Goal: Information Seeking & Learning: Learn about a topic

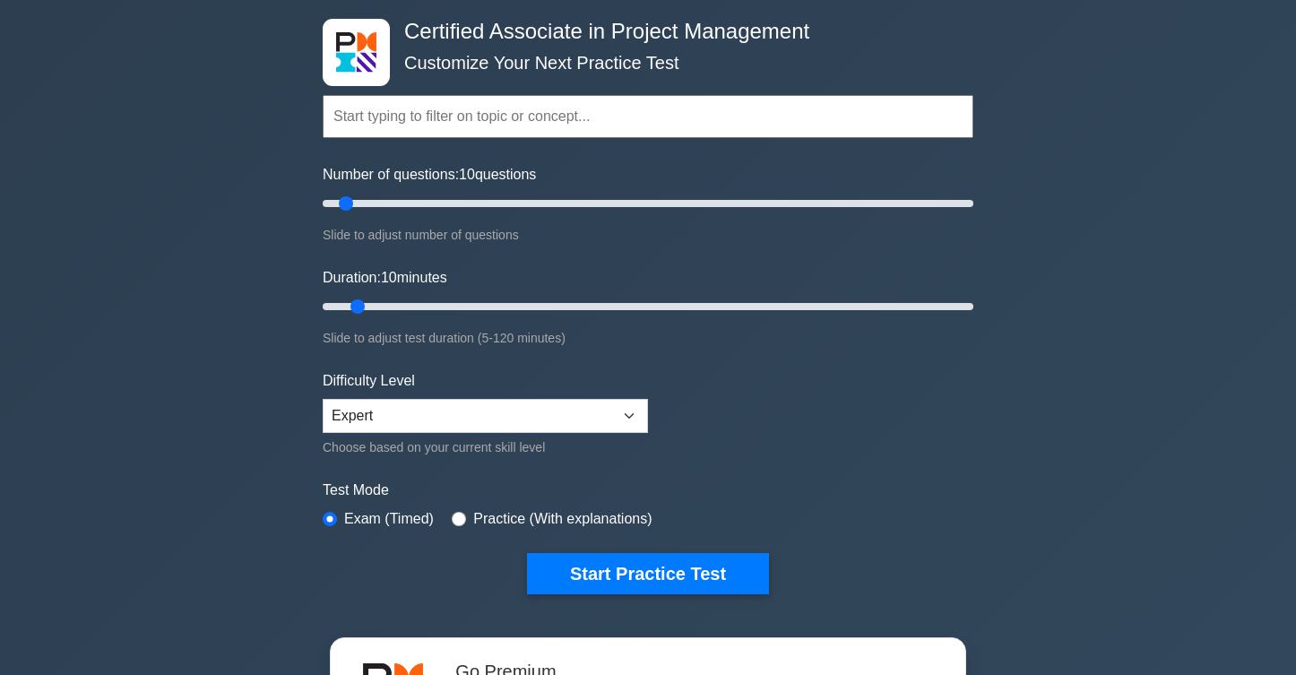
scroll to position [90, 0]
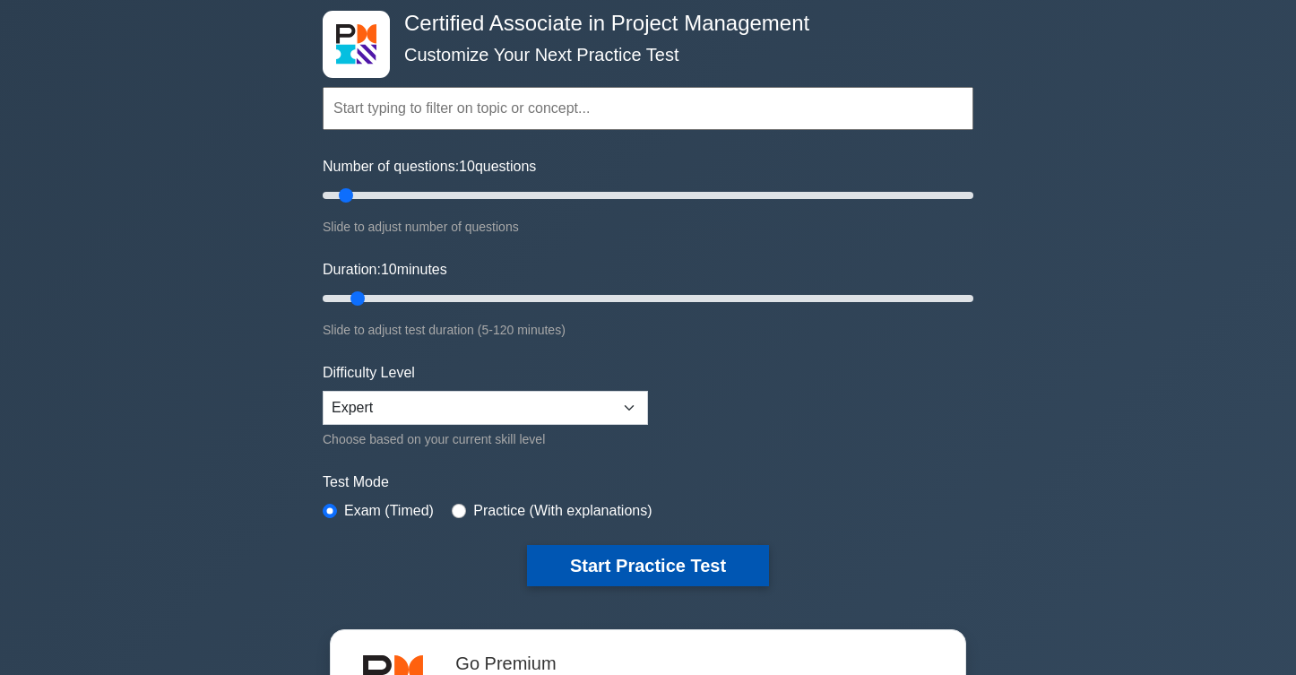
click at [738, 556] on button "Start Practice Test" at bounding box center [648, 565] width 242 height 41
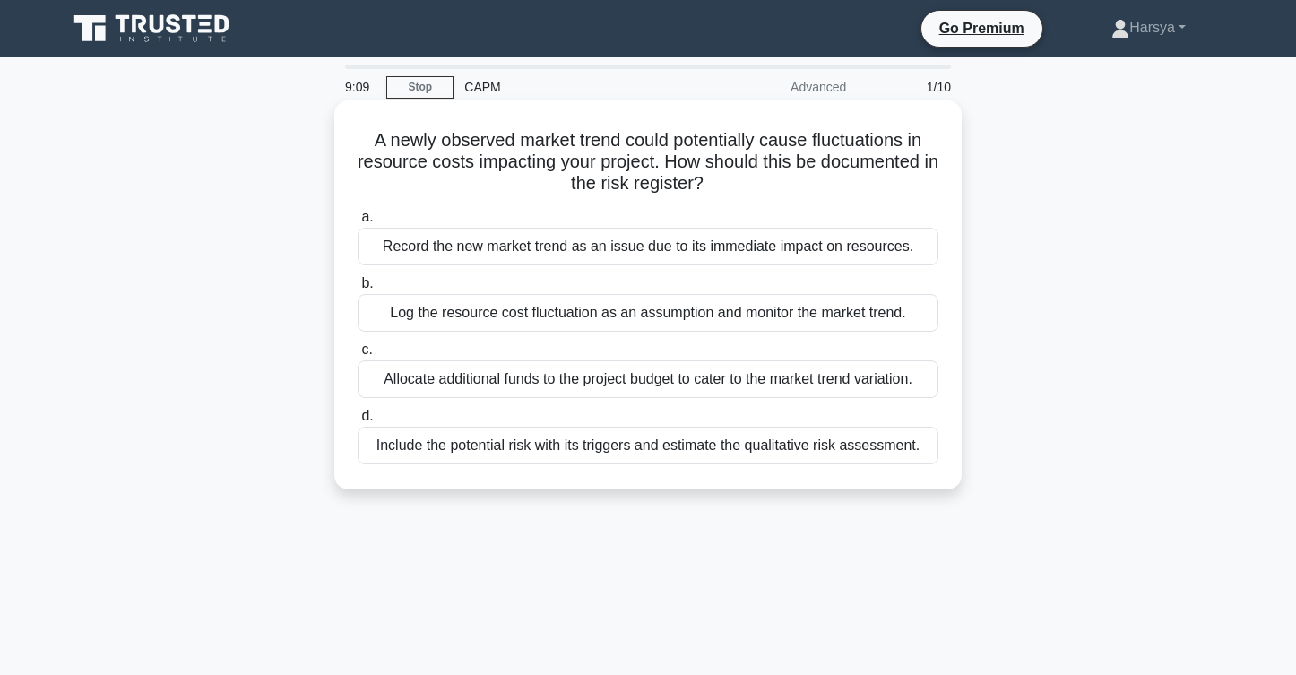
click at [808, 379] on div "Allocate additional funds to the project budget to cater to the market trend va…" at bounding box center [648, 379] width 581 height 38
click at [358, 356] on input "c. Allocate additional funds to the project budget to cater to the market trend…" at bounding box center [358, 350] width 0 height 12
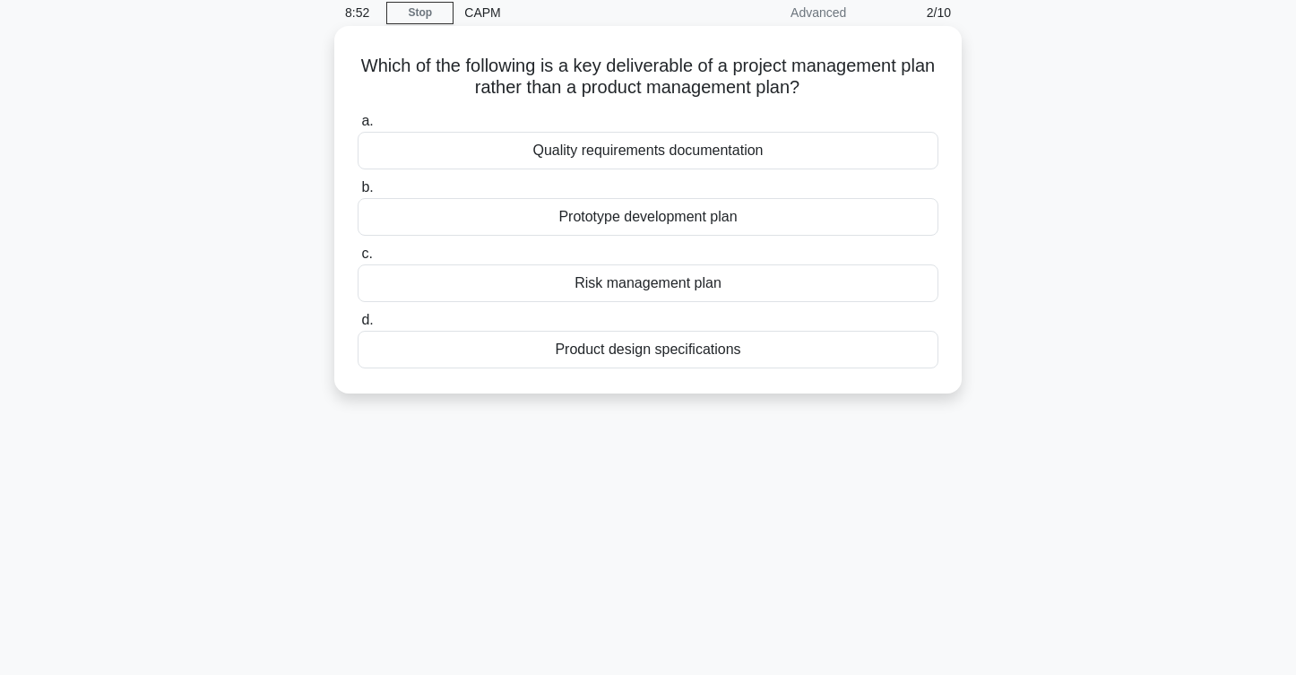
scroll to position [75, 0]
click at [817, 203] on div "Prototype development plan" at bounding box center [648, 216] width 581 height 38
click at [358, 193] on input "b. Prototype development plan" at bounding box center [358, 187] width 0 height 12
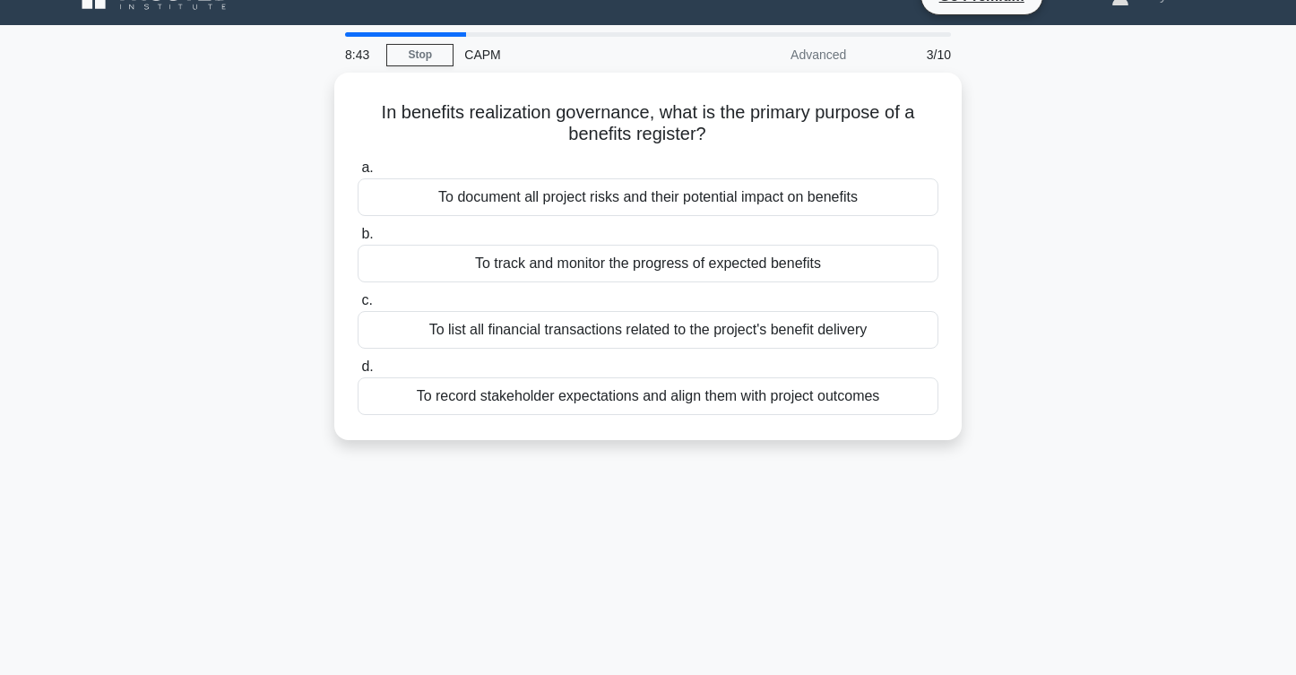
scroll to position [37, 0]
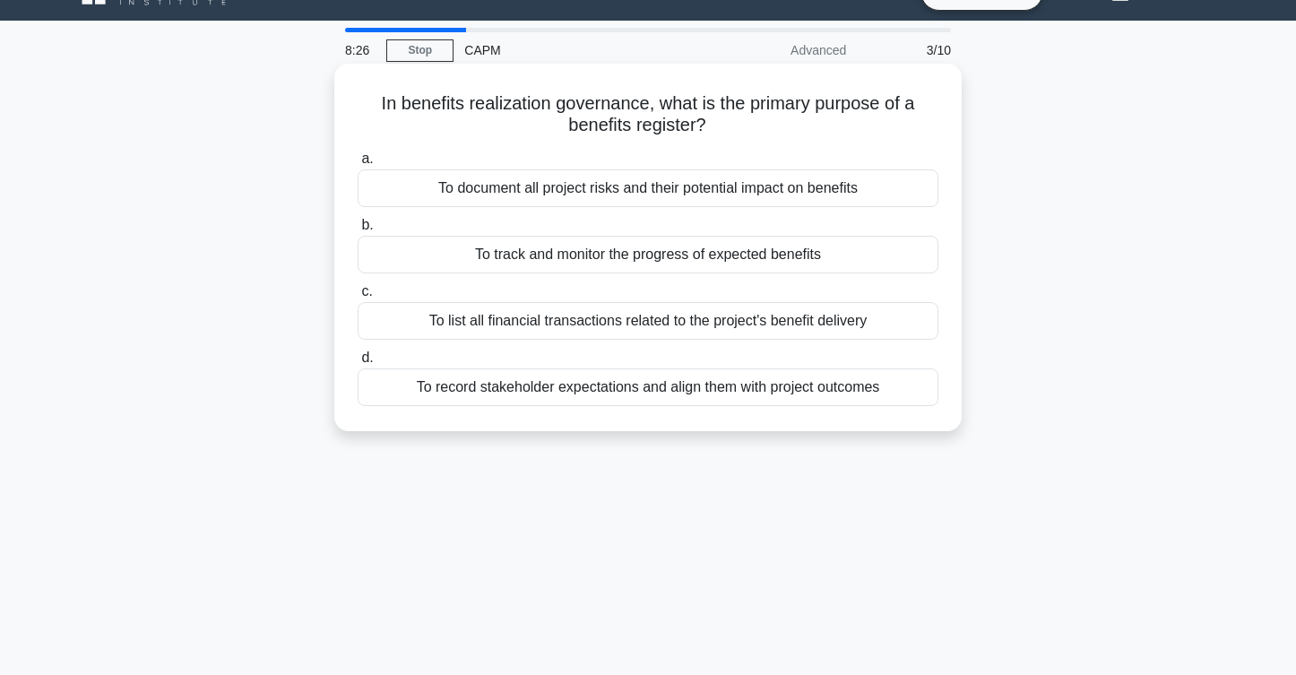
click at [844, 392] on div "To record stakeholder expectations and align them with project outcomes" at bounding box center [648, 387] width 581 height 38
click at [358, 364] on input "d. To record stakeholder expectations and align them with project outcomes" at bounding box center [358, 358] width 0 height 12
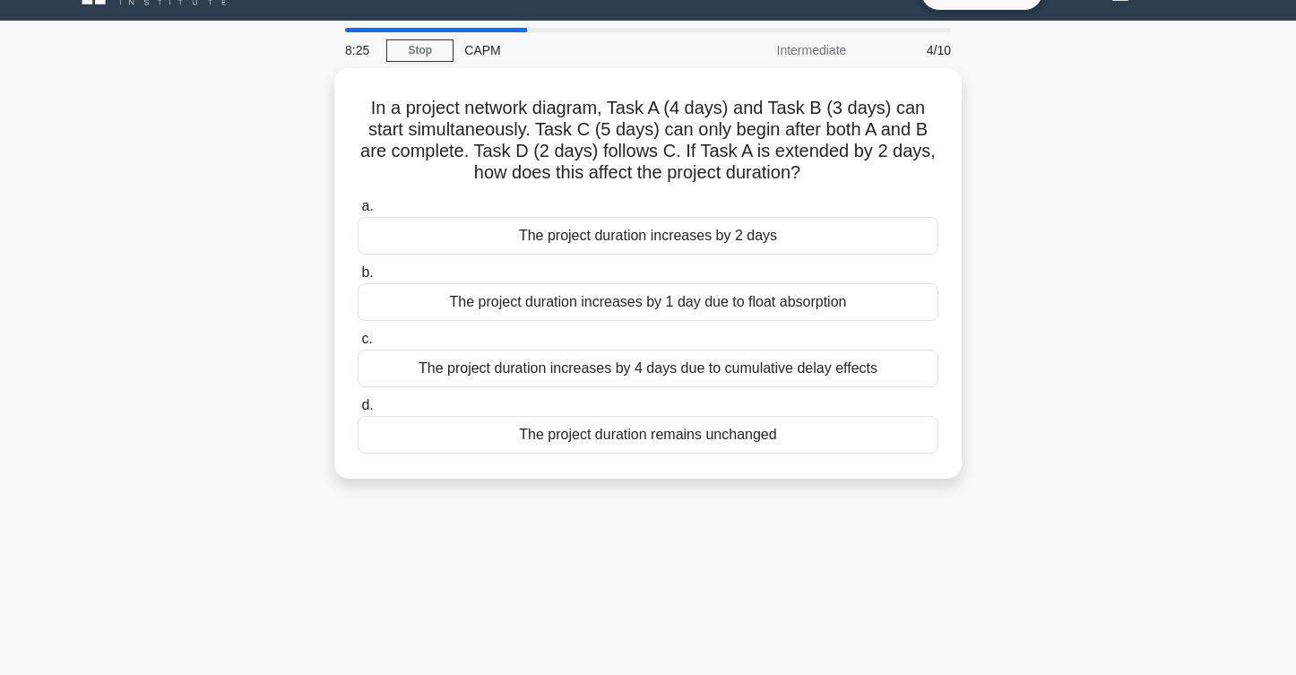
scroll to position [0, 0]
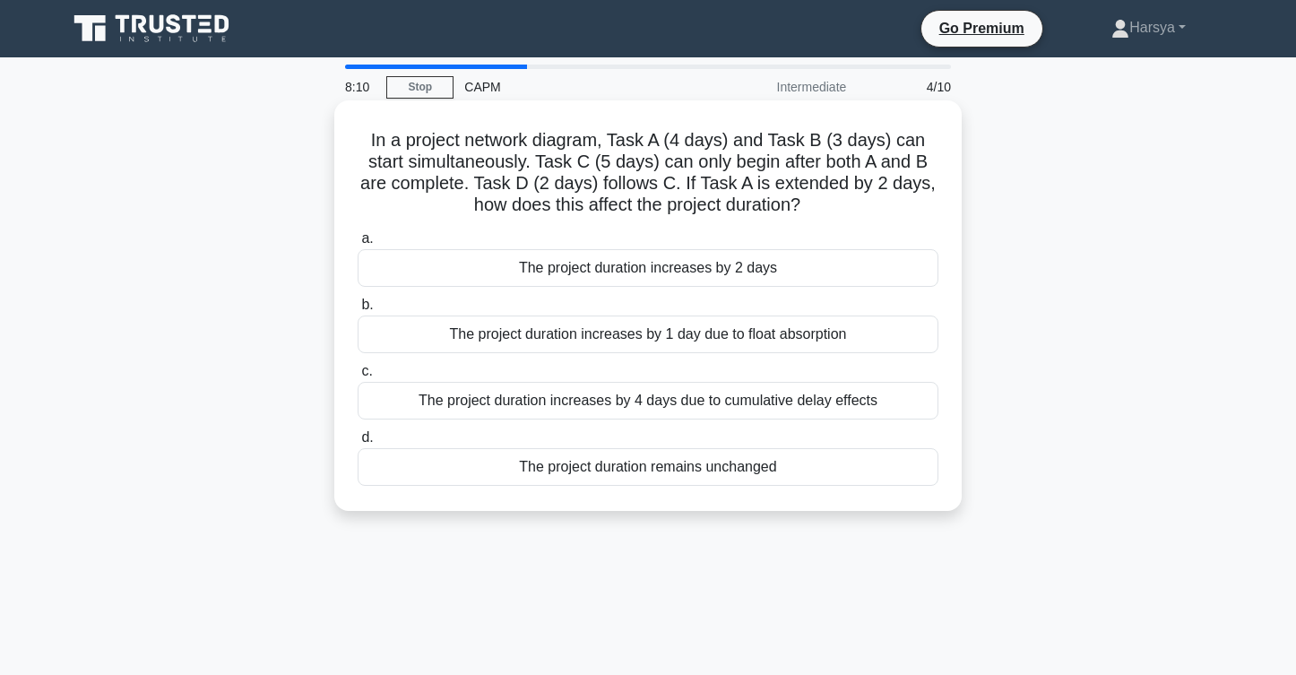
click at [826, 340] on div "The project duration increases by 1 day due to float absorption" at bounding box center [648, 334] width 581 height 38
click at [358, 311] on input "b. The project duration increases by 1 day due to float absorption" at bounding box center [358, 305] width 0 height 12
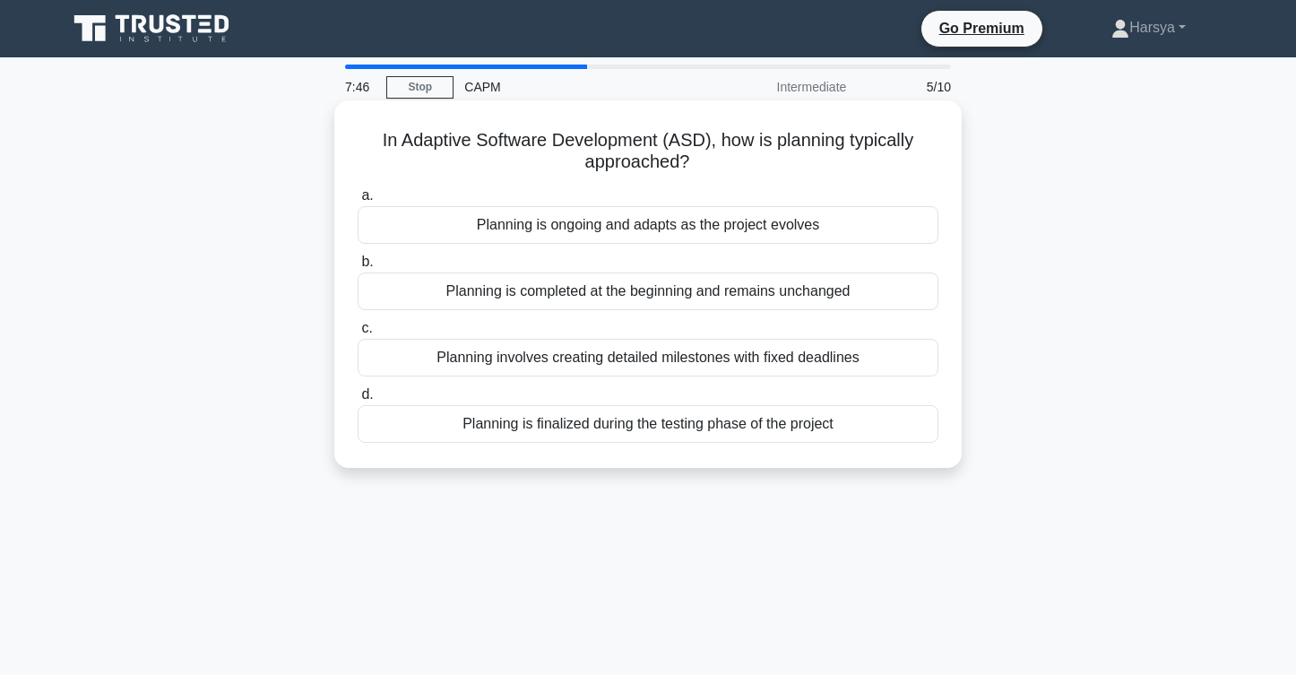
click at [841, 229] on div "Planning is ongoing and adapts as the project evolves" at bounding box center [648, 225] width 581 height 38
click at [358, 202] on input "a. Planning is ongoing and adapts as the project evolves" at bounding box center [358, 196] width 0 height 12
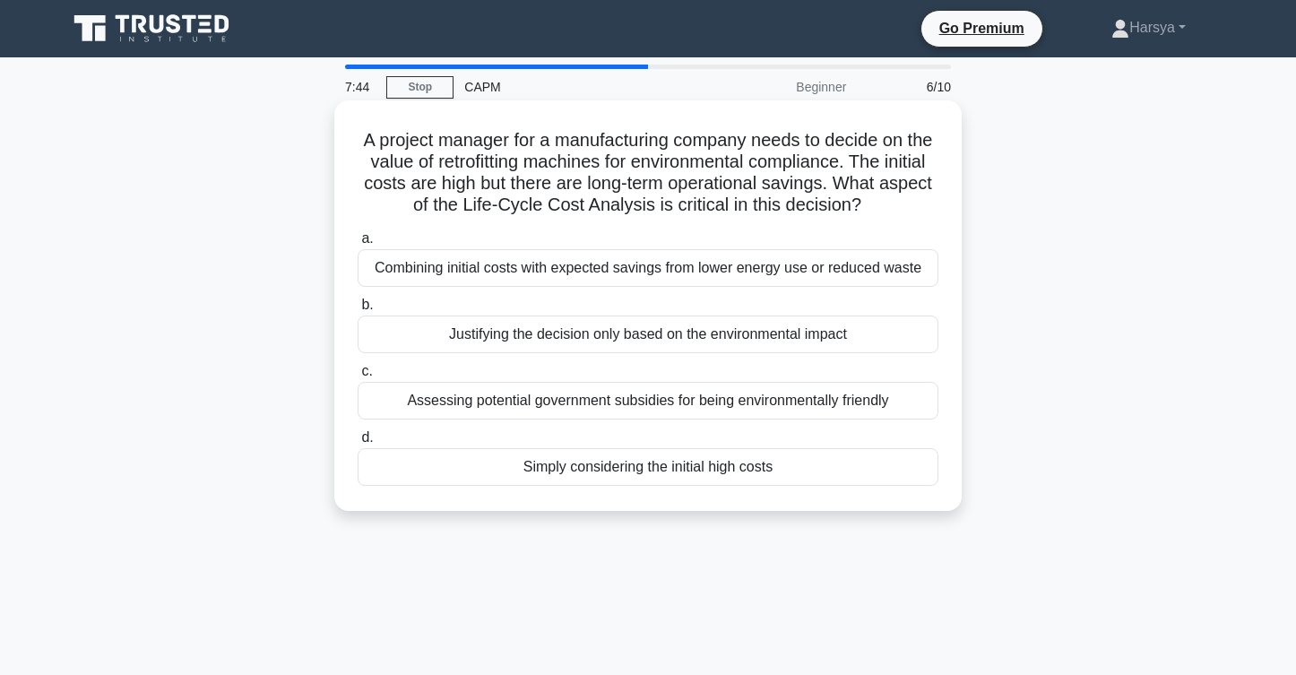
click at [863, 270] on div "Combining initial costs with expected savings from lower energy use or reduced …" at bounding box center [648, 268] width 581 height 38
click at [358, 245] on input "a. Combining initial costs with expected savings from lower energy use or reduc…" at bounding box center [358, 239] width 0 height 12
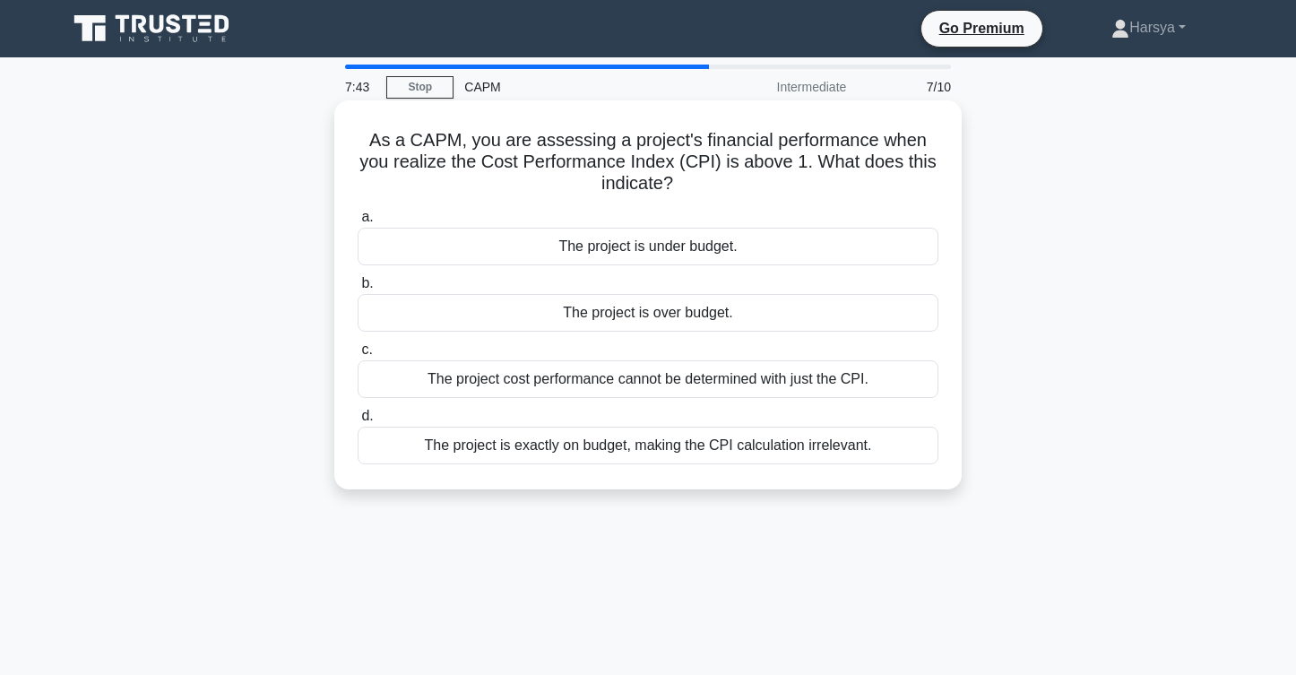
click at [803, 379] on div "The project cost performance cannot be determined with just the CPI." at bounding box center [648, 379] width 581 height 38
click at [358, 356] on input "c. The project cost performance cannot be determined with just the CPI." at bounding box center [358, 350] width 0 height 12
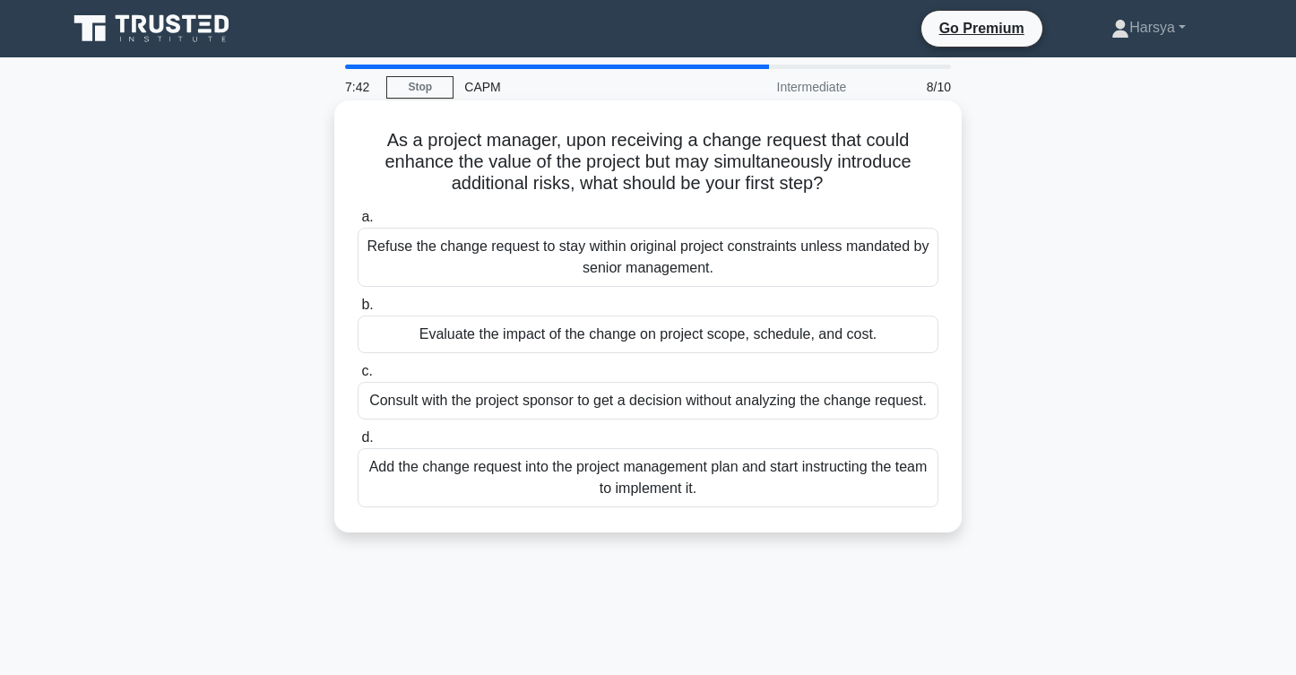
click at [843, 259] on div "Refuse the change request to stay within original project constraints unless ma…" at bounding box center [648, 257] width 581 height 59
click at [358, 223] on input "a. Refuse the change request to stay within original project constraints unless…" at bounding box center [358, 217] width 0 height 12
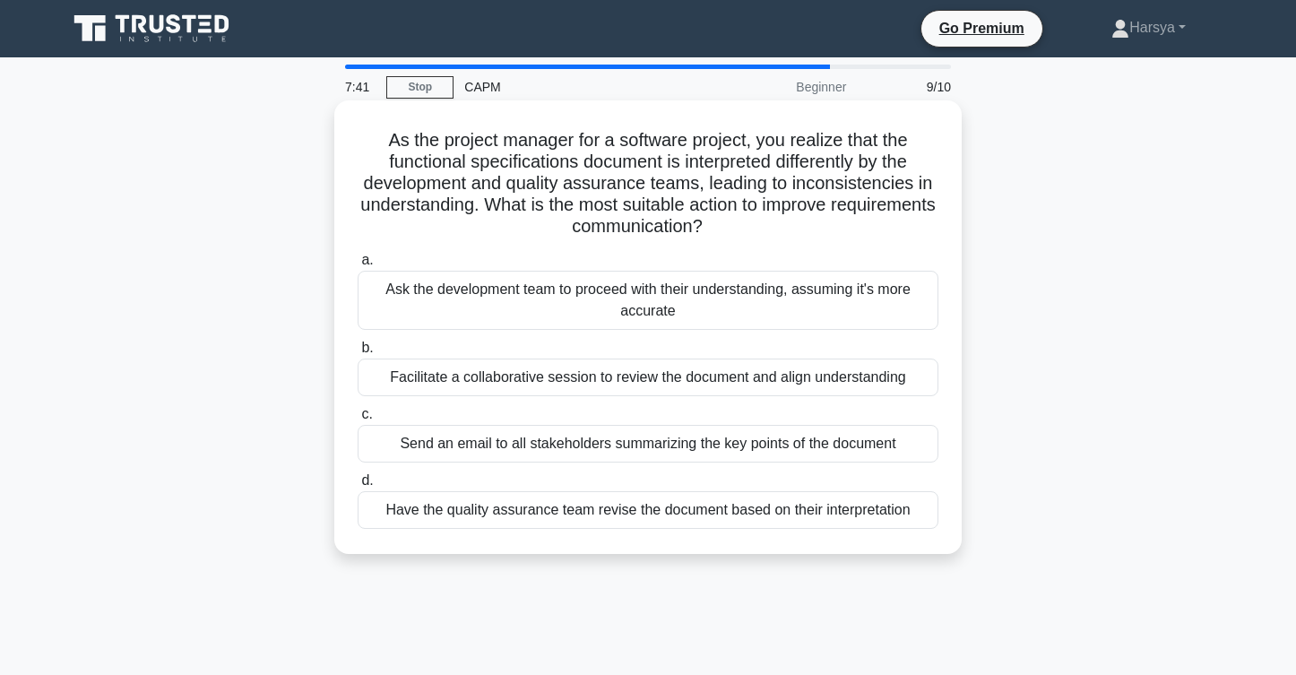
click at [810, 368] on div "Facilitate a collaborative session to review the document and align understandi…" at bounding box center [648, 377] width 581 height 38
click at [358, 354] on input "b. Facilitate a collaborative session to review the document and align understa…" at bounding box center [358, 348] width 0 height 12
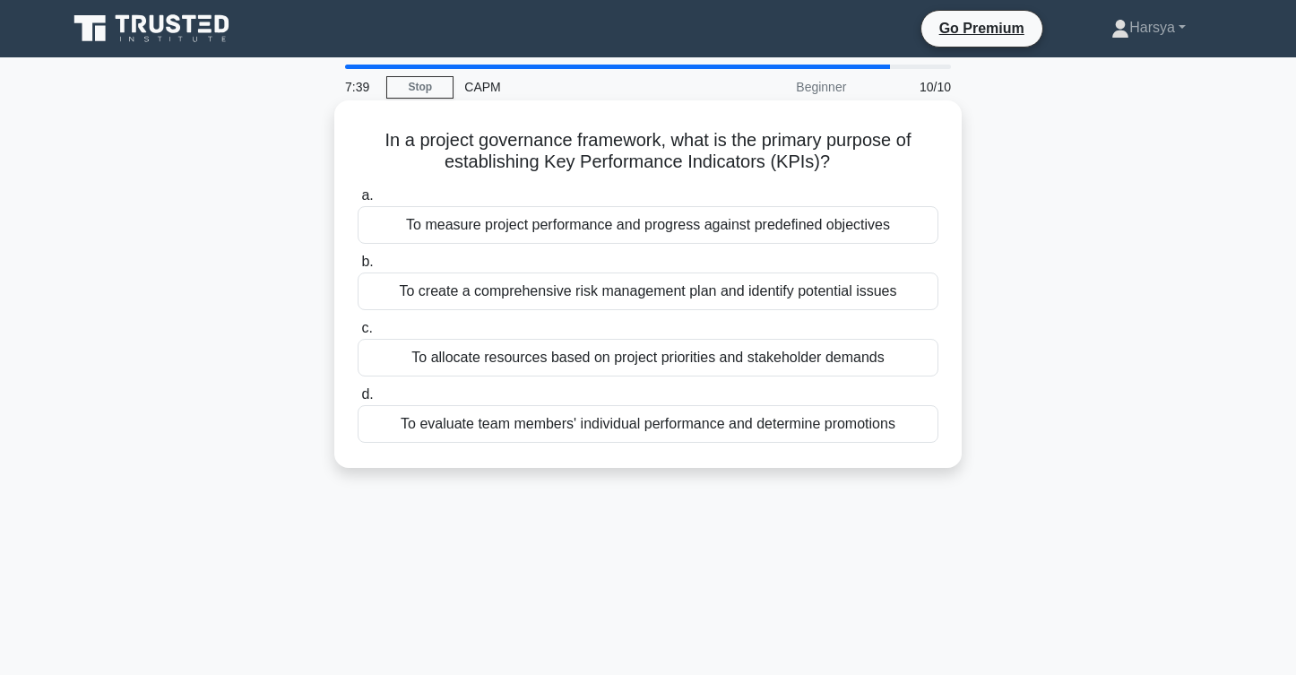
click at [847, 241] on div "To measure project performance and progress against predefined objectives" at bounding box center [648, 225] width 581 height 38
click at [358, 202] on input "a. To measure project performance and progress against predefined objectives" at bounding box center [358, 196] width 0 height 12
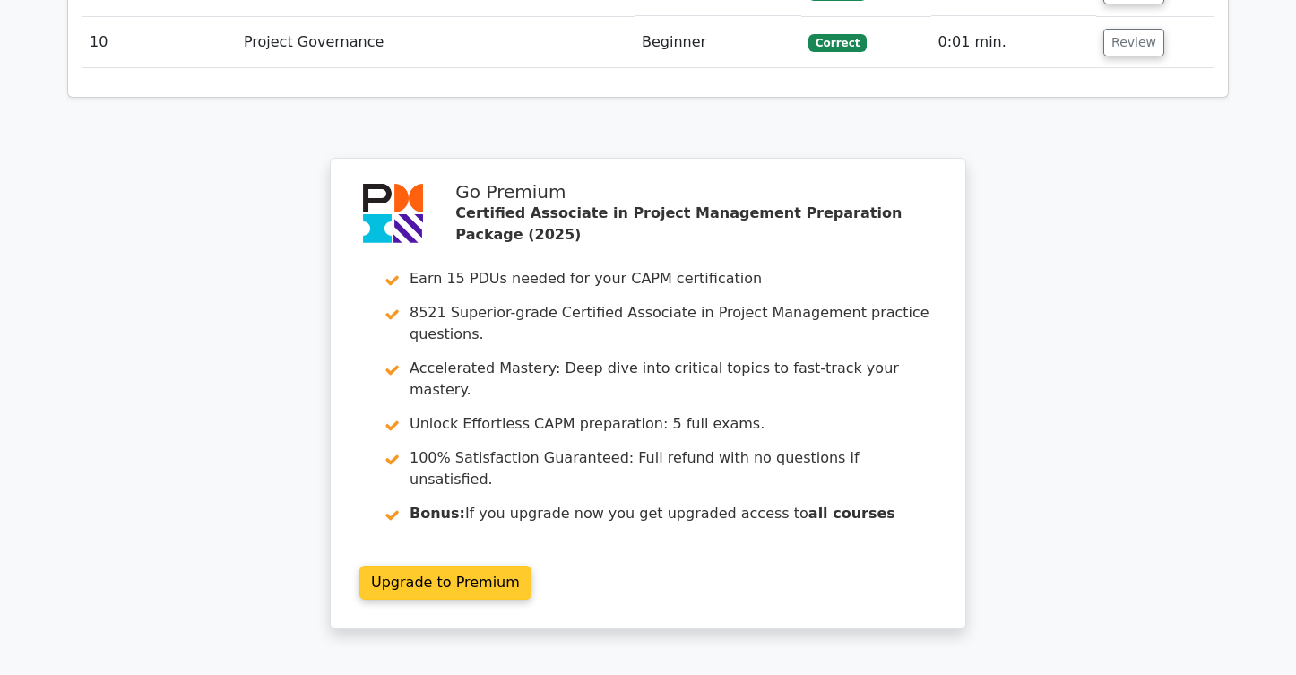
scroll to position [3073, 0]
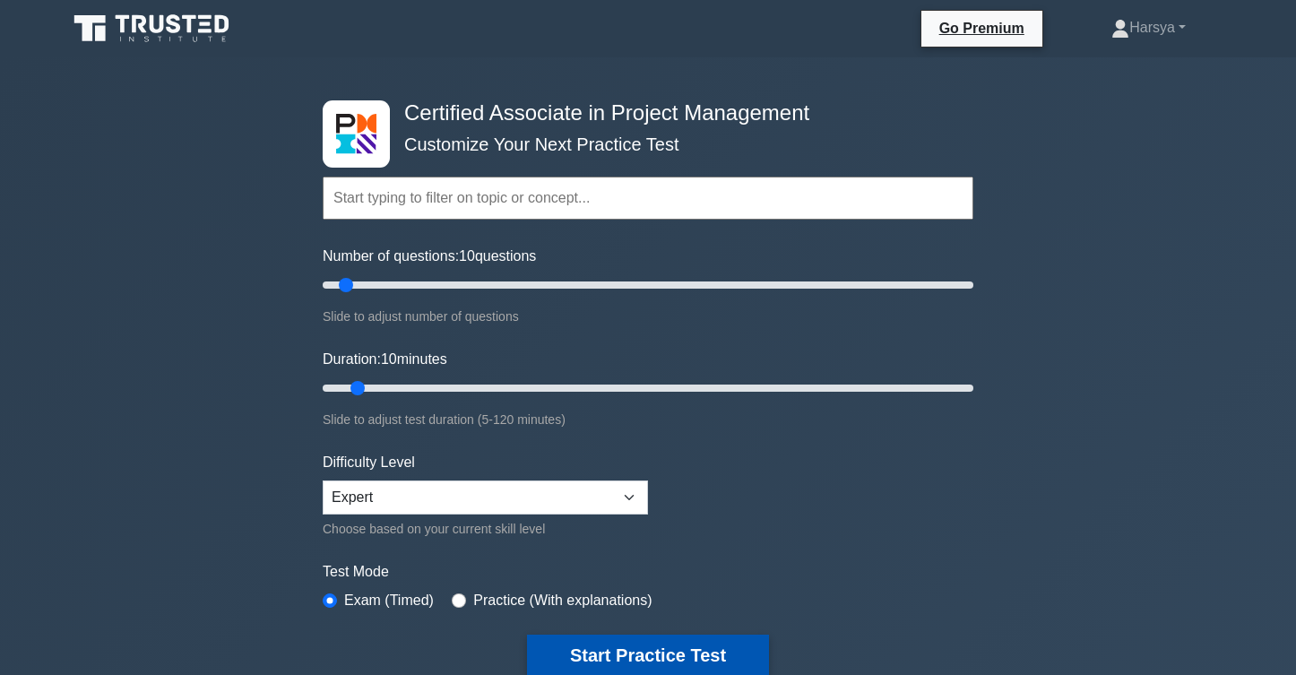
click at [670, 646] on button "Start Practice Test" at bounding box center [648, 654] width 242 height 41
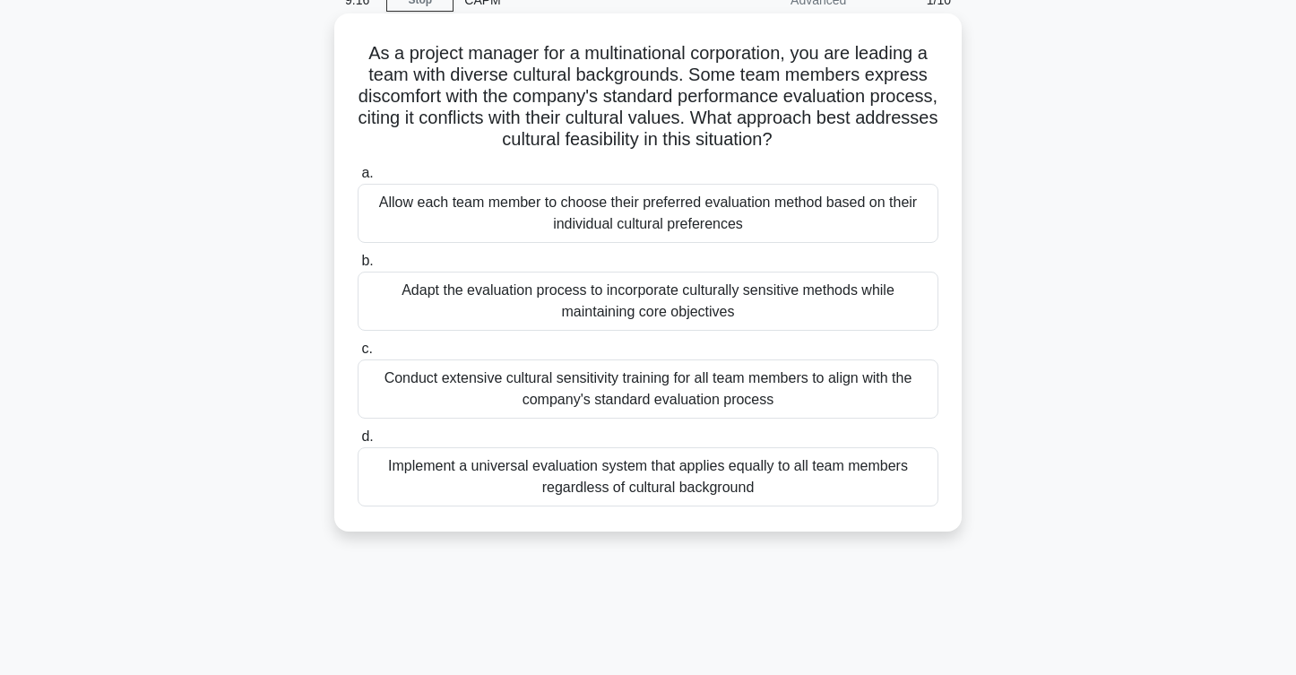
scroll to position [87, 0]
click at [755, 487] on div "Implement a universal evaluation system that applies equally to all team member…" at bounding box center [648, 476] width 581 height 59
click at [358, 443] on input "d. Implement a universal evaluation system that applies equally to all team mem…" at bounding box center [358, 437] width 0 height 12
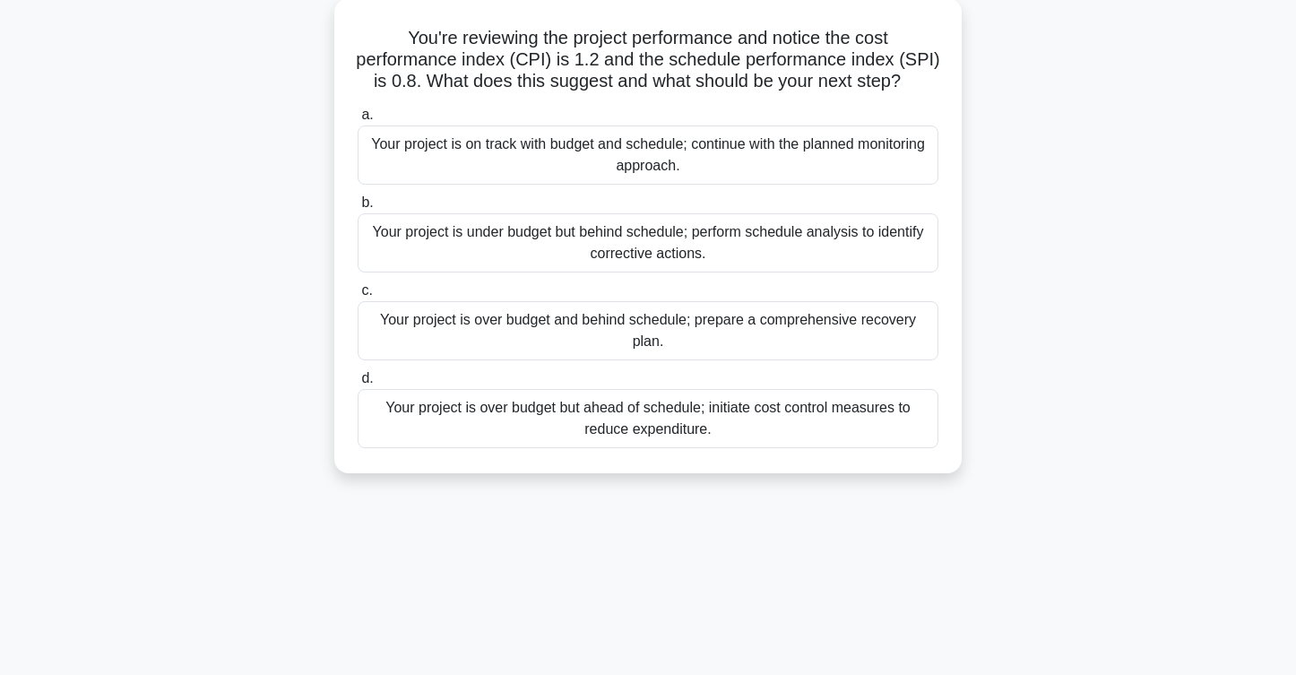
scroll to position [104, 0]
click at [797, 151] on div "Your project is on track with budget and schedule; continue with the planned mo…" at bounding box center [648, 153] width 581 height 59
click at [358, 119] on input "a. Your project is on track with budget and schedule; continue with the planned…" at bounding box center [358, 114] width 0 height 12
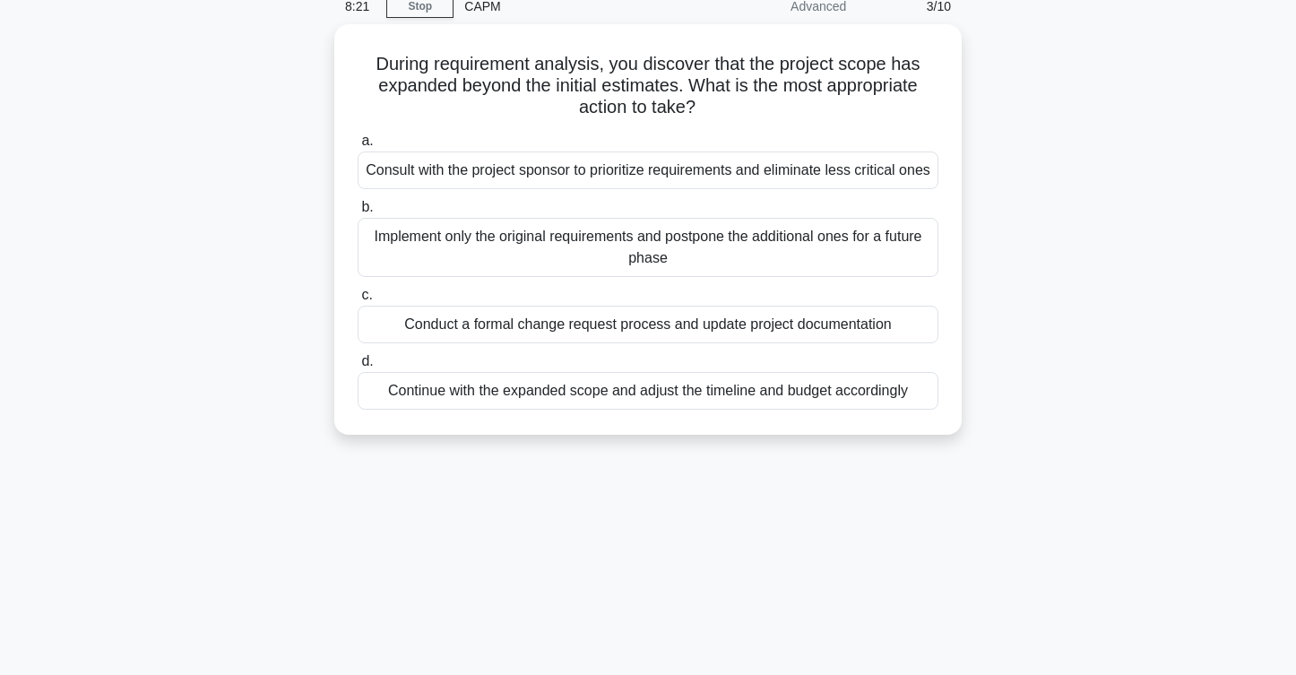
scroll to position [86, 0]
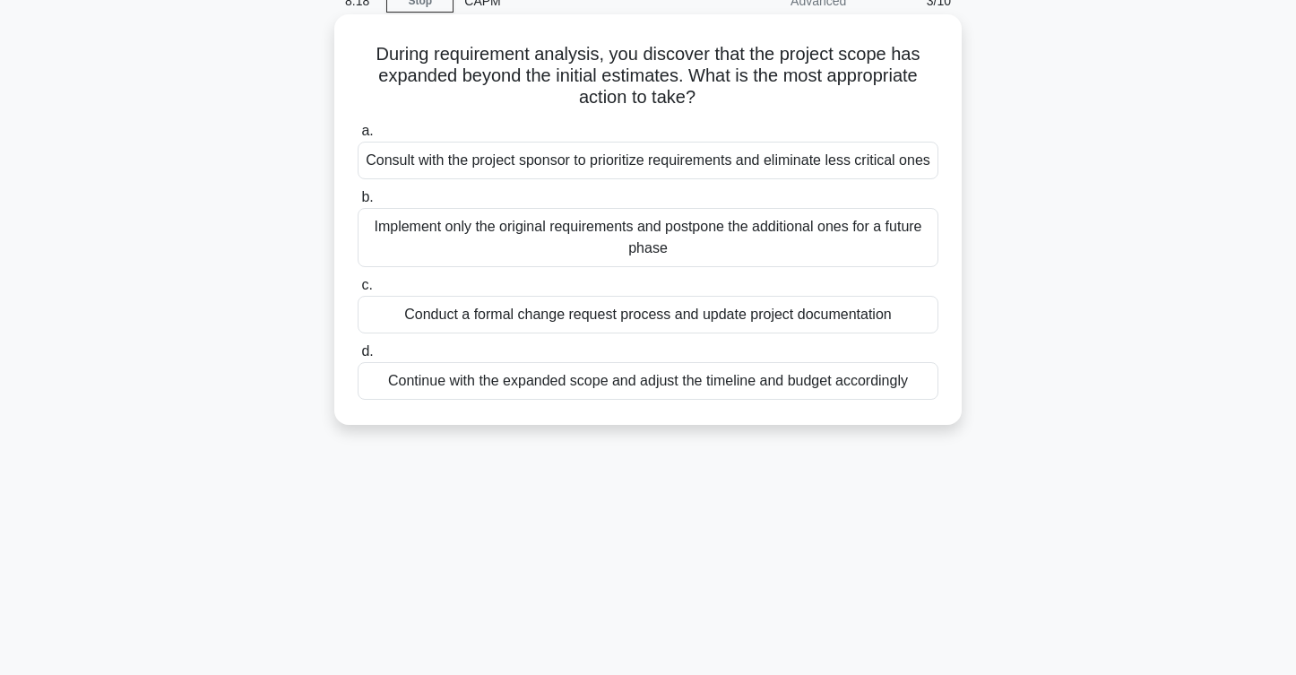
click at [859, 332] on div "Conduct a formal change request process and update project documentation" at bounding box center [648, 315] width 581 height 38
click at [358, 291] on input "c. Conduct a formal change request process and update project documentation" at bounding box center [358, 286] width 0 height 12
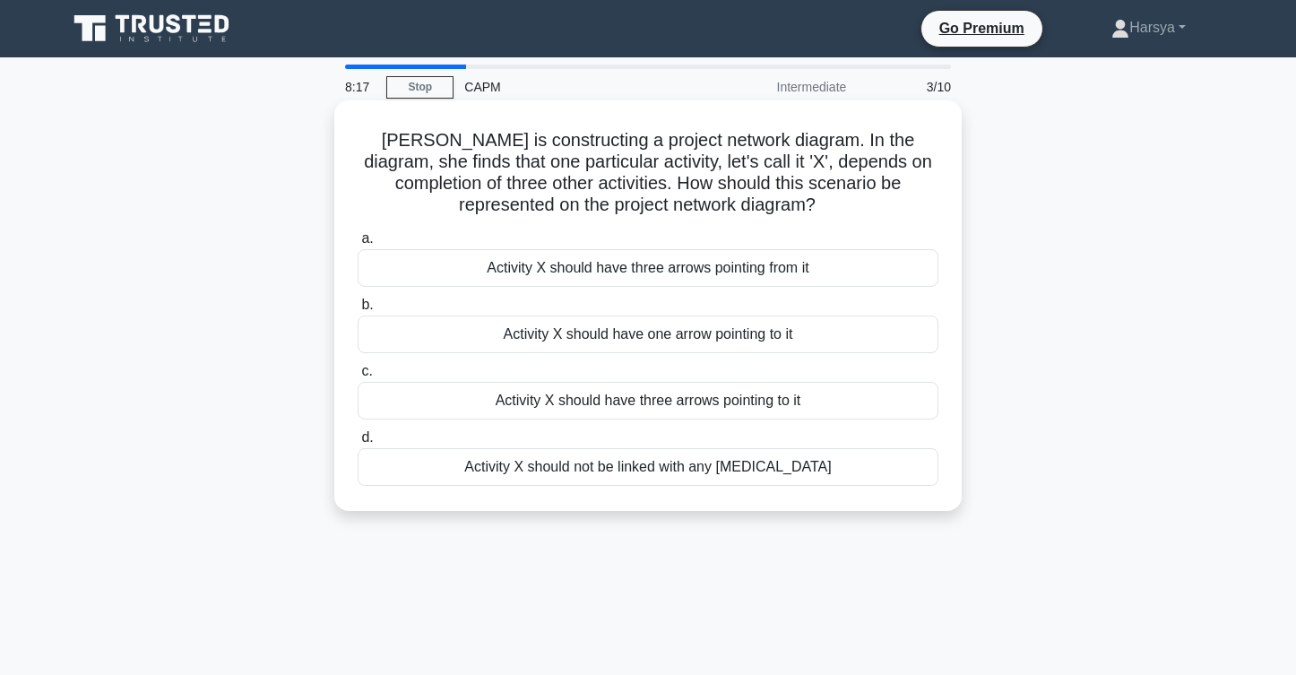
scroll to position [0, 0]
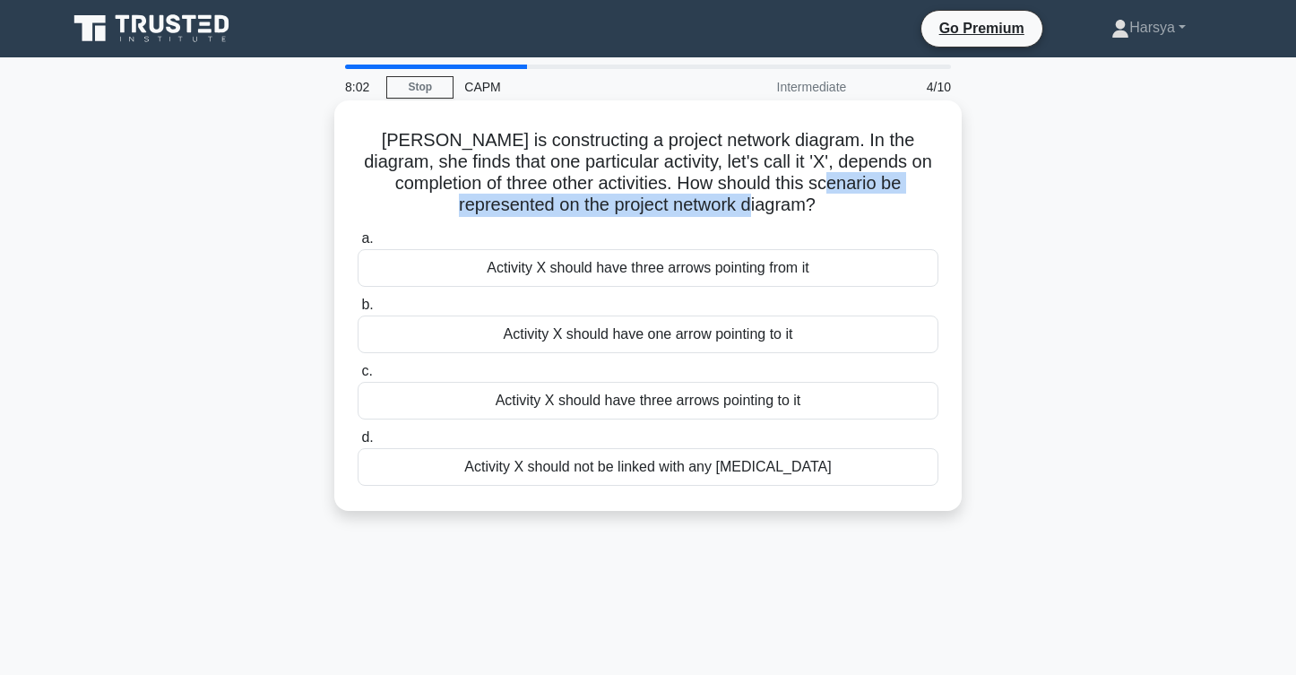
drag, startPoint x: 755, startPoint y: 193, endPoint x: 815, endPoint y: 195, distance: 59.2
click at [815, 195] on h5 "Laura is constructing a project network diagram. In the diagram, she finds that…" at bounding box center [648, 173] width 584 height 88
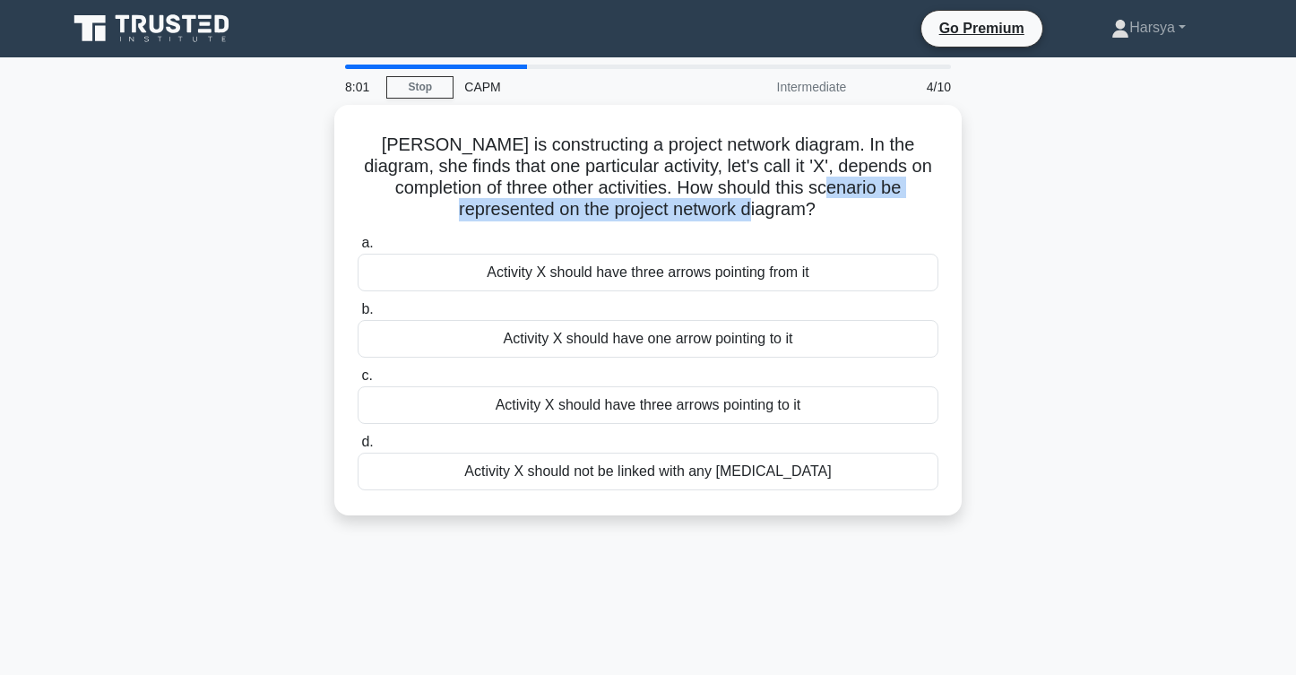
click at [1086, 354] on div "Laura is constructing a project network diagram. In the diagram, she finds that…" at bounding box center [647, 321] width 1183 height 432
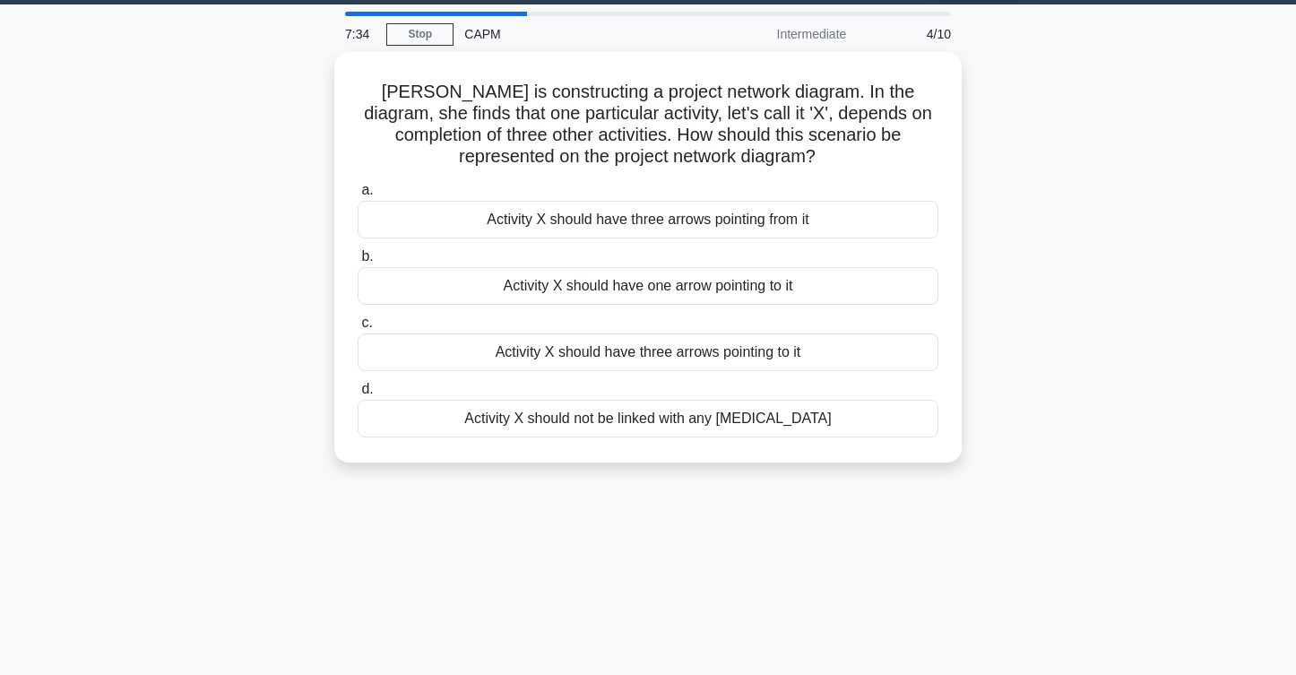
scroll to position [55, 0]
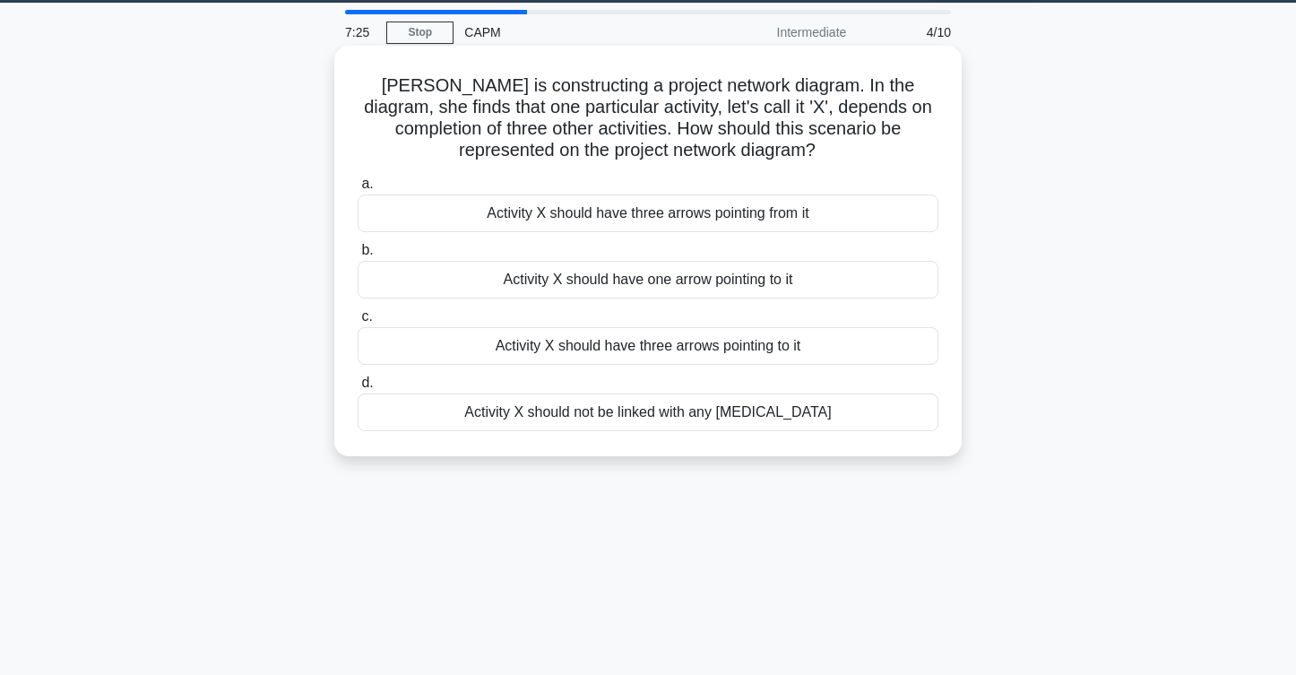
click at [860, 218] on div "Activity X should have three arrows pointing from it" at bounding box center [648, 213] width 581 height 38
click at [358, 190] on input "a. Activity X should have three arrows pointing from it" at bounding box center [358, 184] width 0 height 12
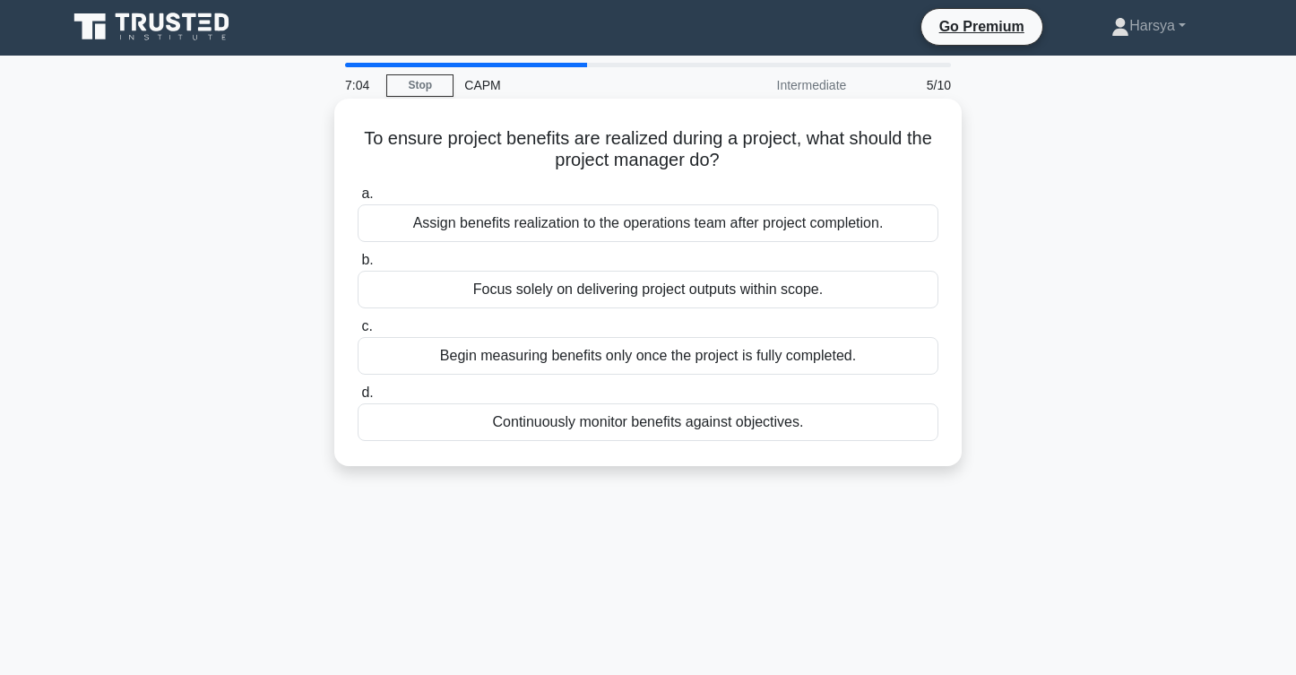
scroll to position [2, 0]
click at [870, 224] on div "Assign benefits realization to the operations team after project completion." at bounding box center [648, 223] width 581 height 38
click at [358, 200] on input "a. Assign benefits realization to the operations team after project completion." at bounding box center [358, 194] width 0 height 12
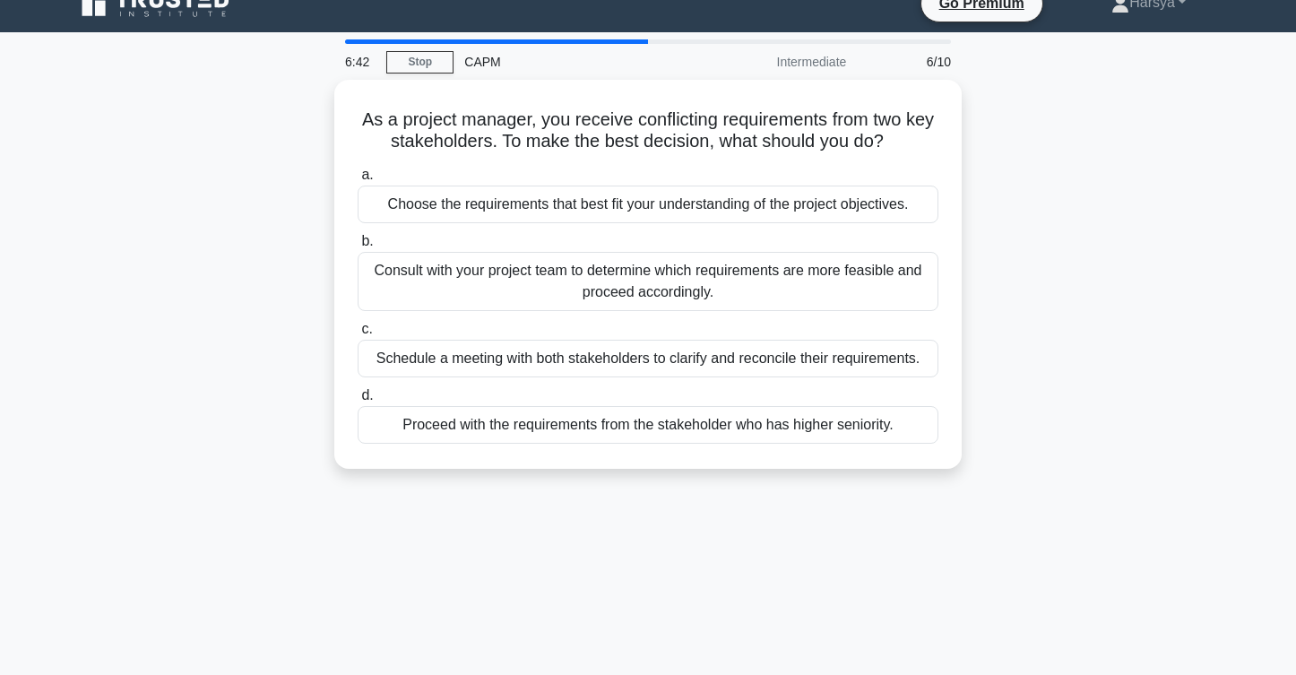
scroll to position [29, 0]
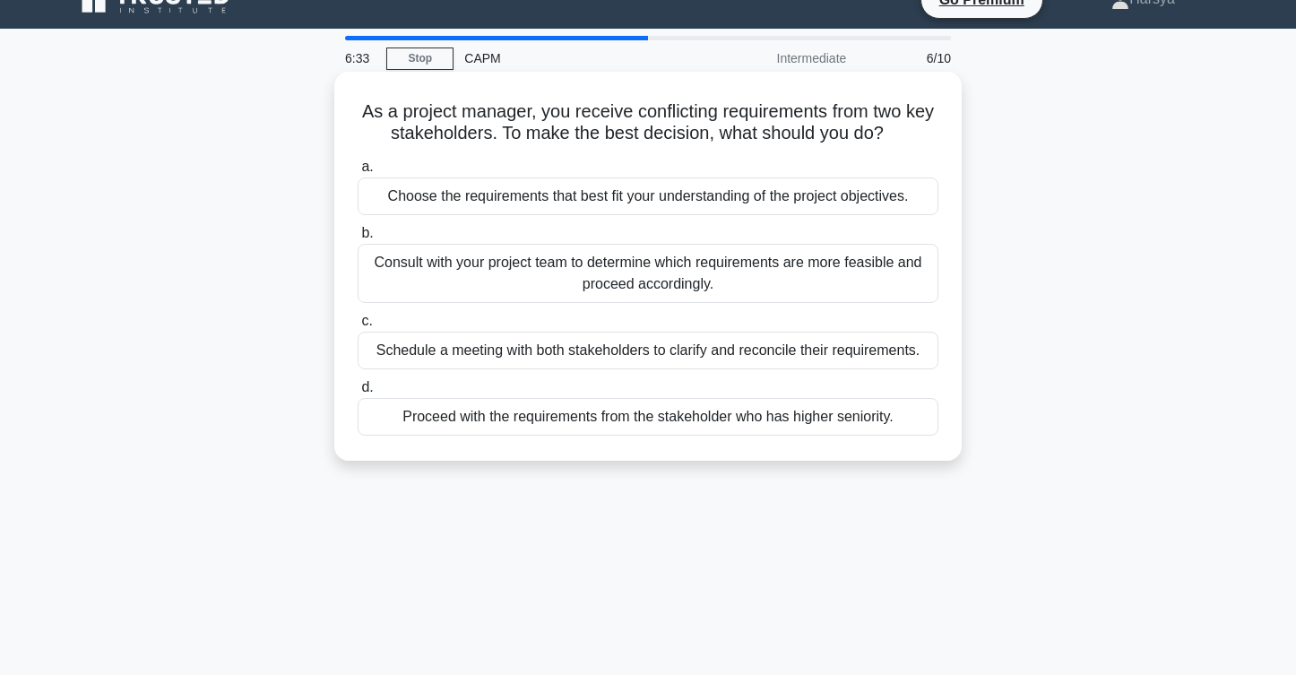
click at [843, 277] on div "Consult with your project team to determine which requirements are more feasibl…" at bounding box center [648, 273] width 581 height 59
click at [358, 239] on input "b. Consult with your project team to determine which requirements are more feas…" at bounding box center [358, 234] width 0 height 12
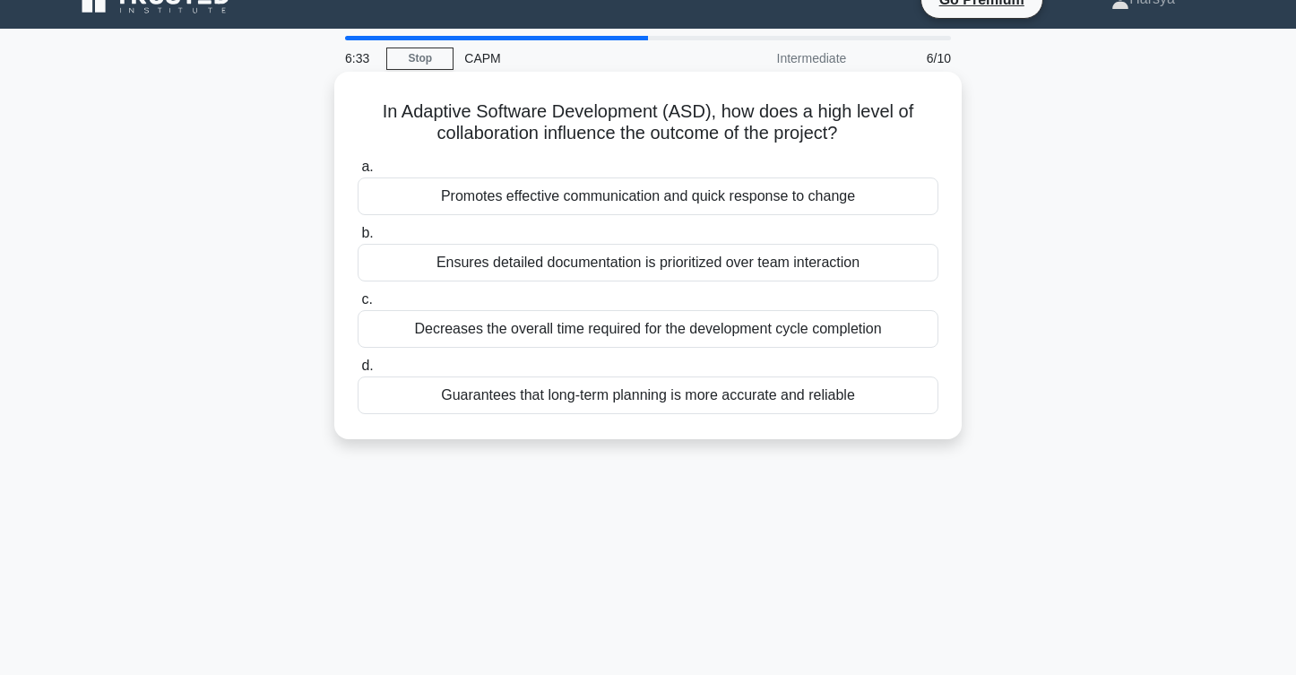
scroll to position [0, 0]
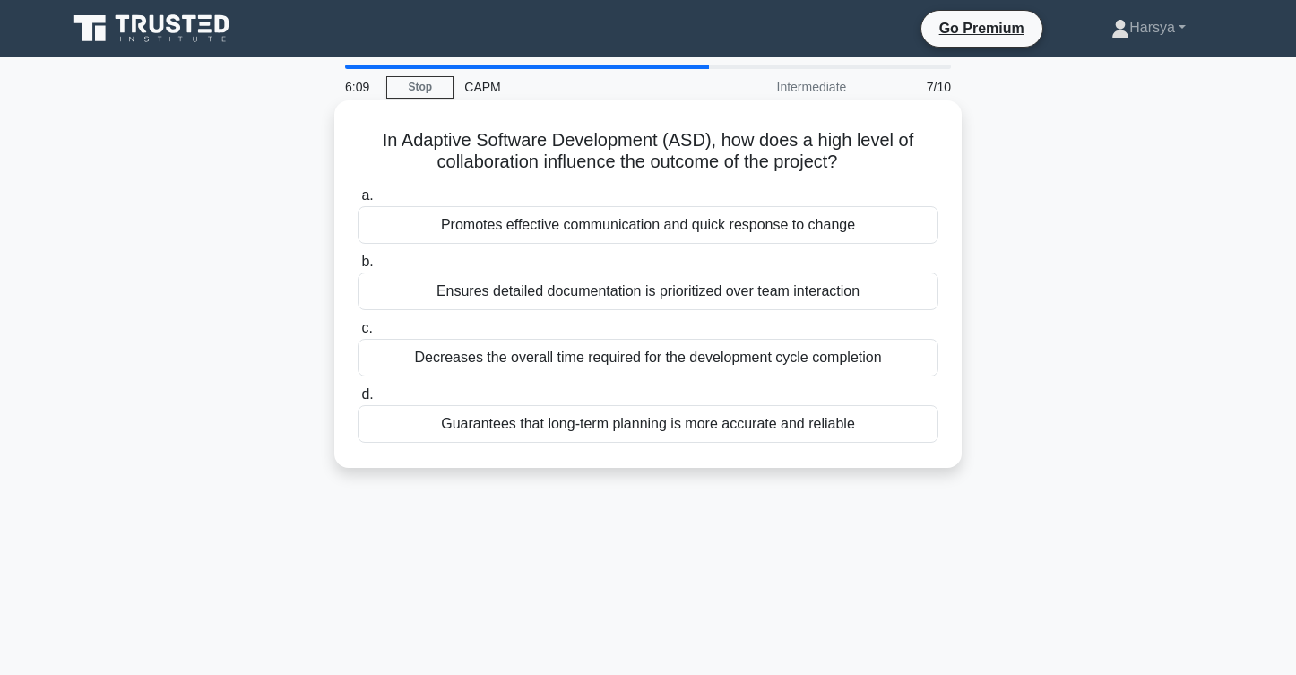
click at [779, 226] on div "Promotes effective communication and quick response to change" at bounding box center [648, 225] width 581 height 38
click at [358, 202] on input "a. Promotes effective communication and quick response to change" at bounding box center [358, 196] width 0 height 12
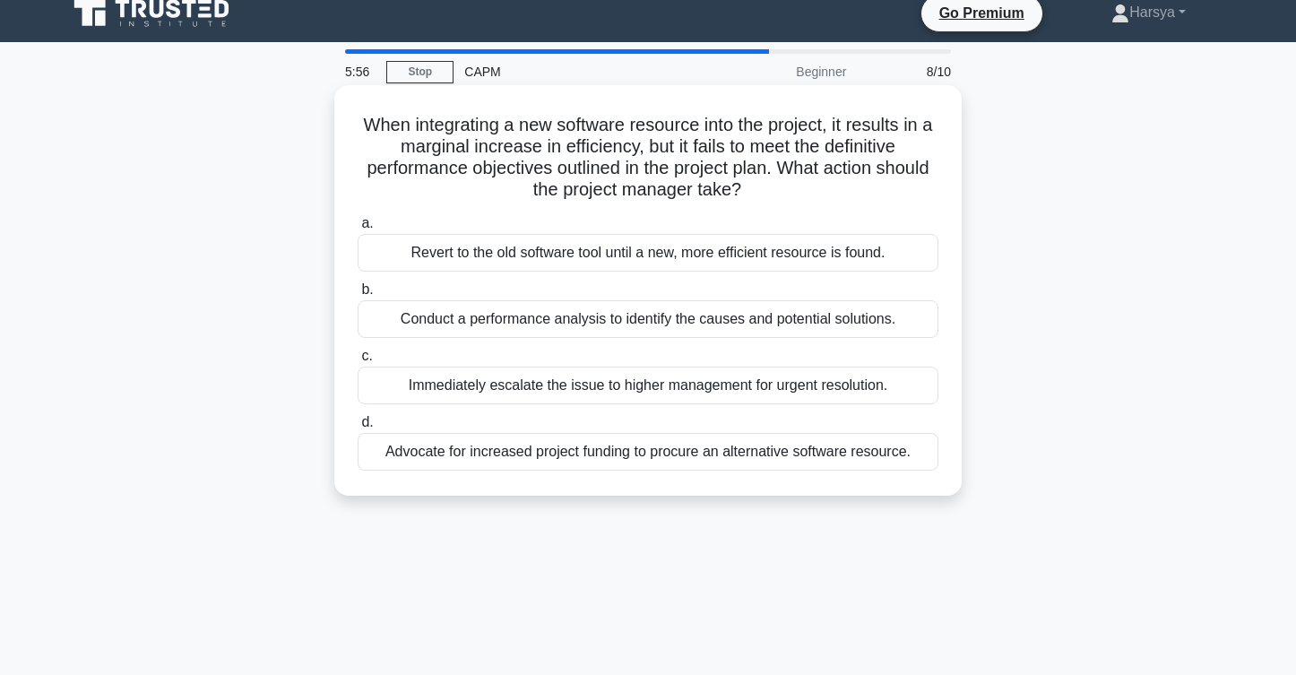
scroll to position [26, 0]
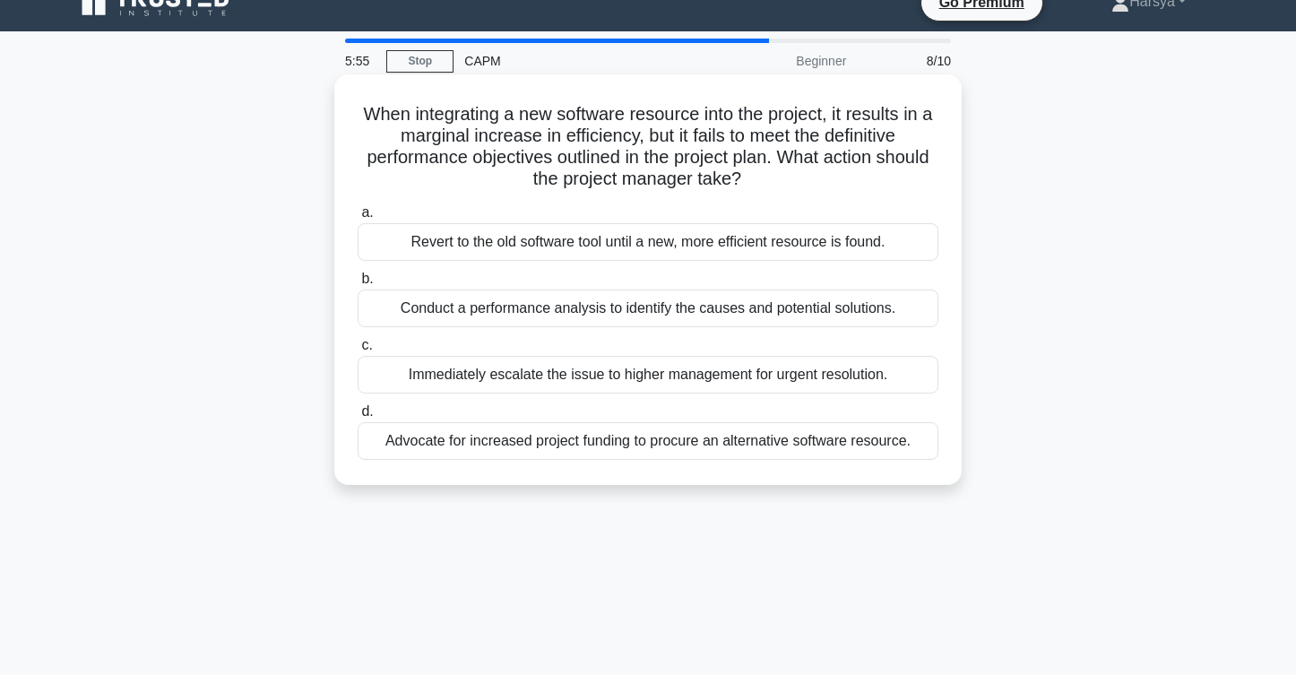
click at [765, 306] on div "Conduct a performance analysis to identify the causes and potential solutions." at bounding box center [648, 308] width 581 height 38
click at [358, 285] on input "b. Conduct a performance analysis to identify the causes and potential solution…" at bounding box center [358, 279] width 0 height 12
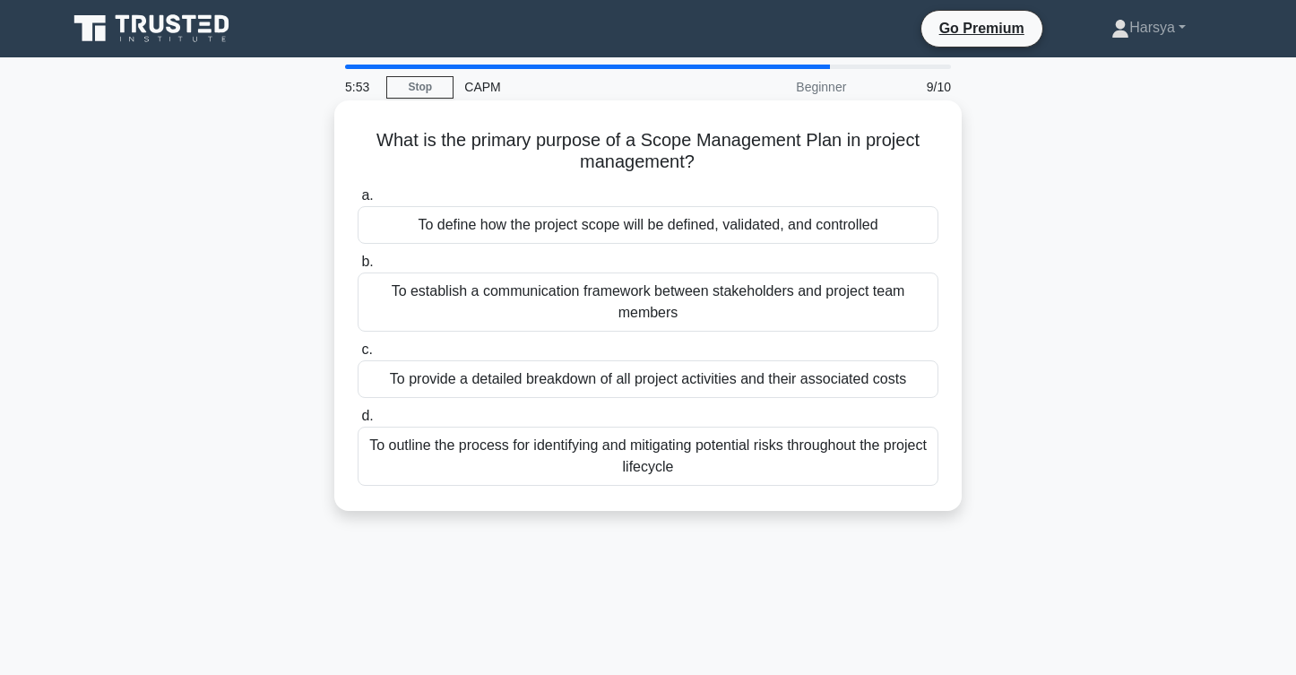
scroll to position [0, 0]
click at [807, 463] on div "To outline the process for identifying and mitigating potential risks throughou…" at bounding box center [648, 456] width 581 height 59
click at [358, 422] on input "d. To outline the process for identifying and mitigating potential risks throug…" at bounding box center [358, 416] width 0 height 12
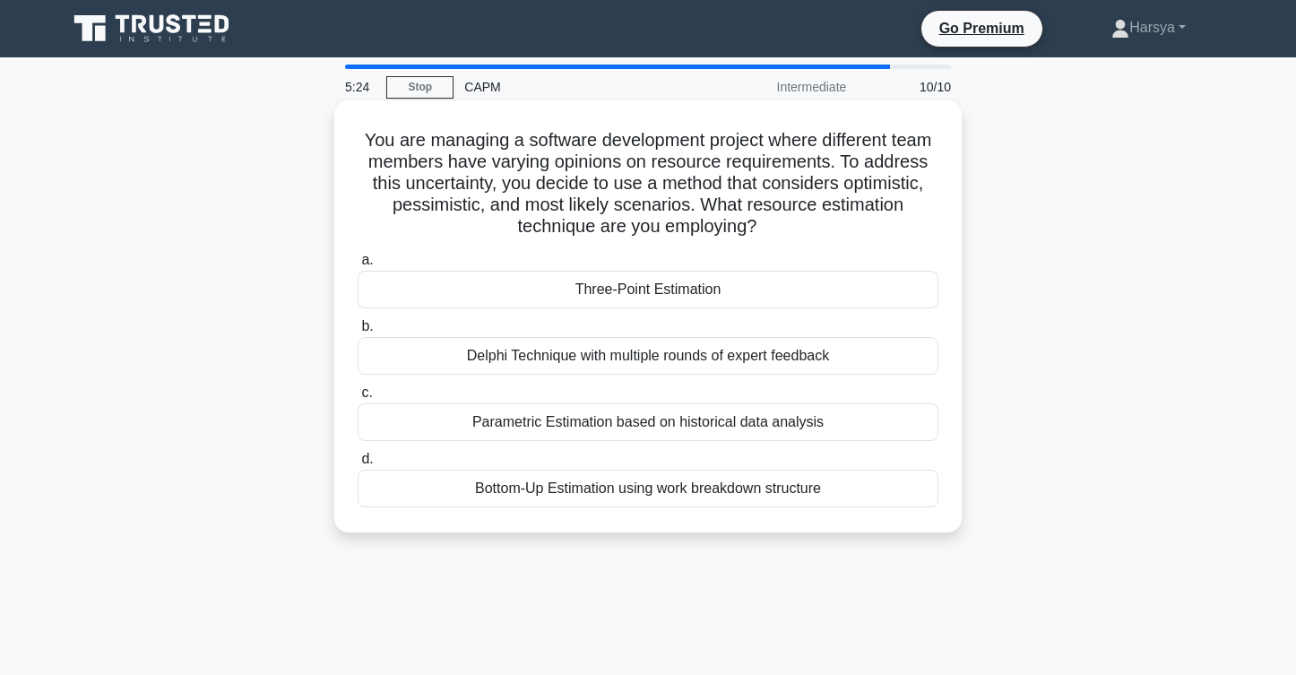
click at [848, 286] on div "Three-Point Estimation" at bounding box center [648, 290] width 581 height 38
click at [358, 266] on input "a. Three-Point Estimation" at bounding box center [358, 261] width 0 height 12
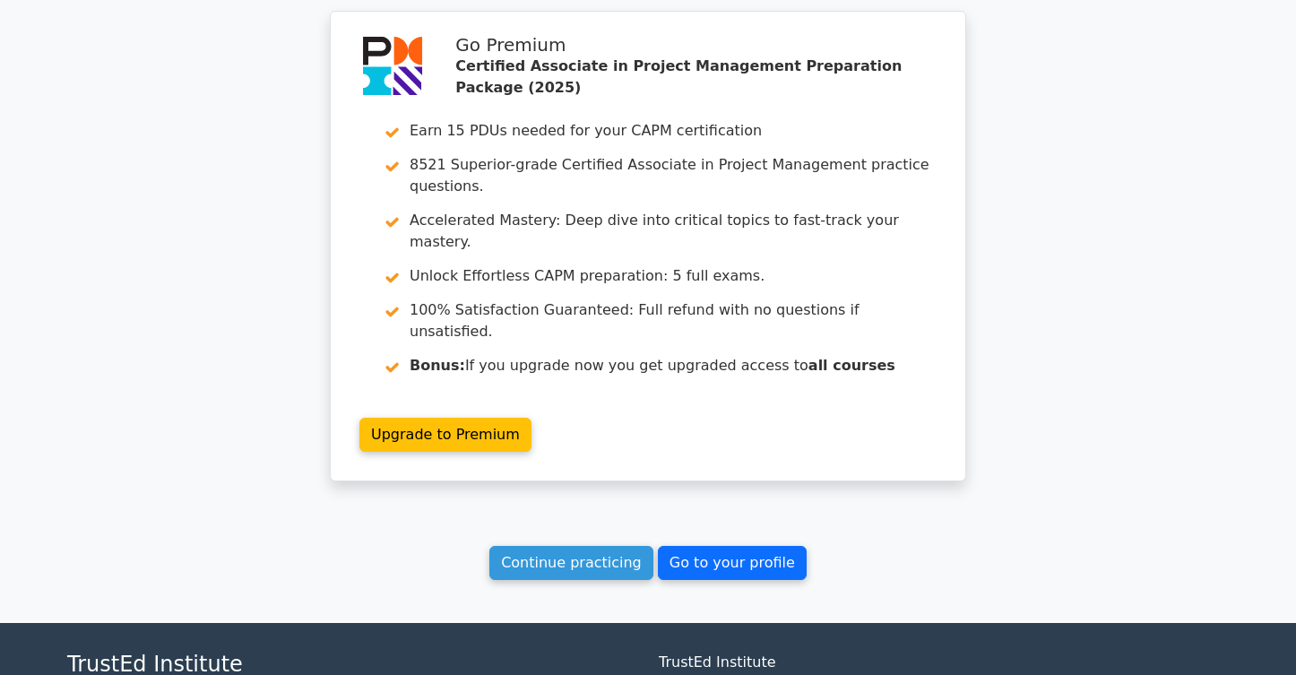
scroll to position [3441, 0]
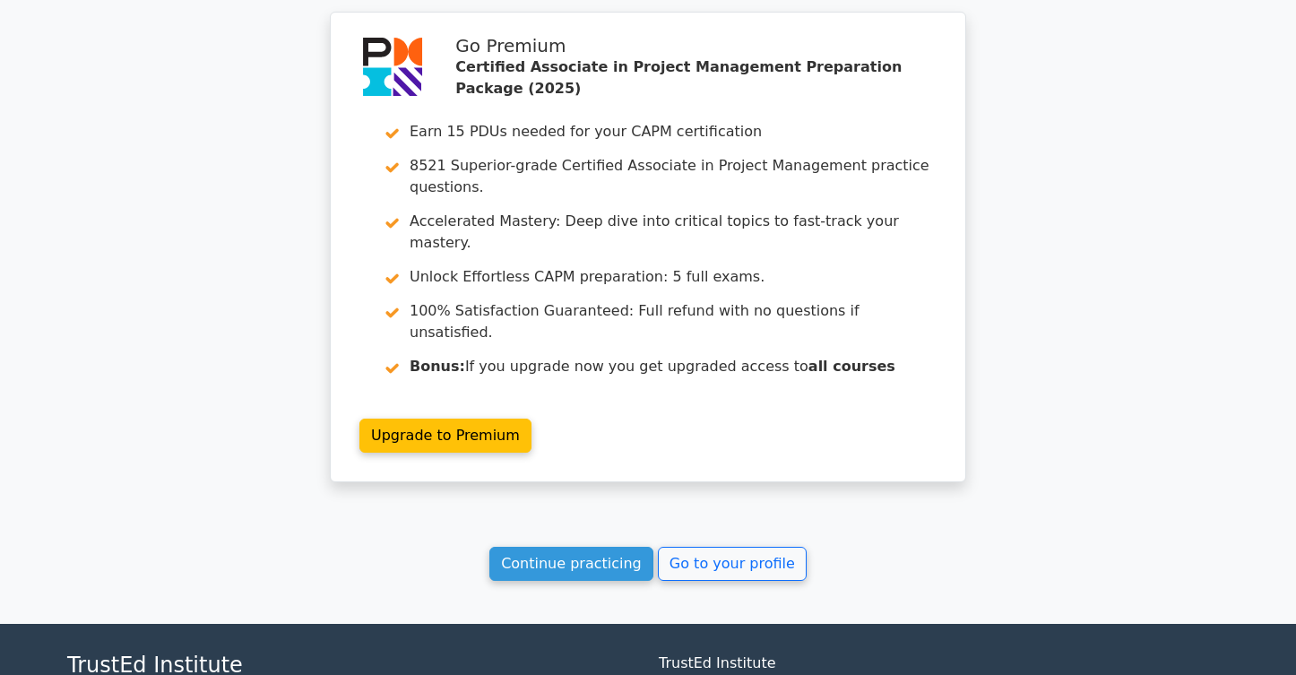
click at [598, 547] on link "Continue practicing" at bounding box center [571, 564] width 164 height 34
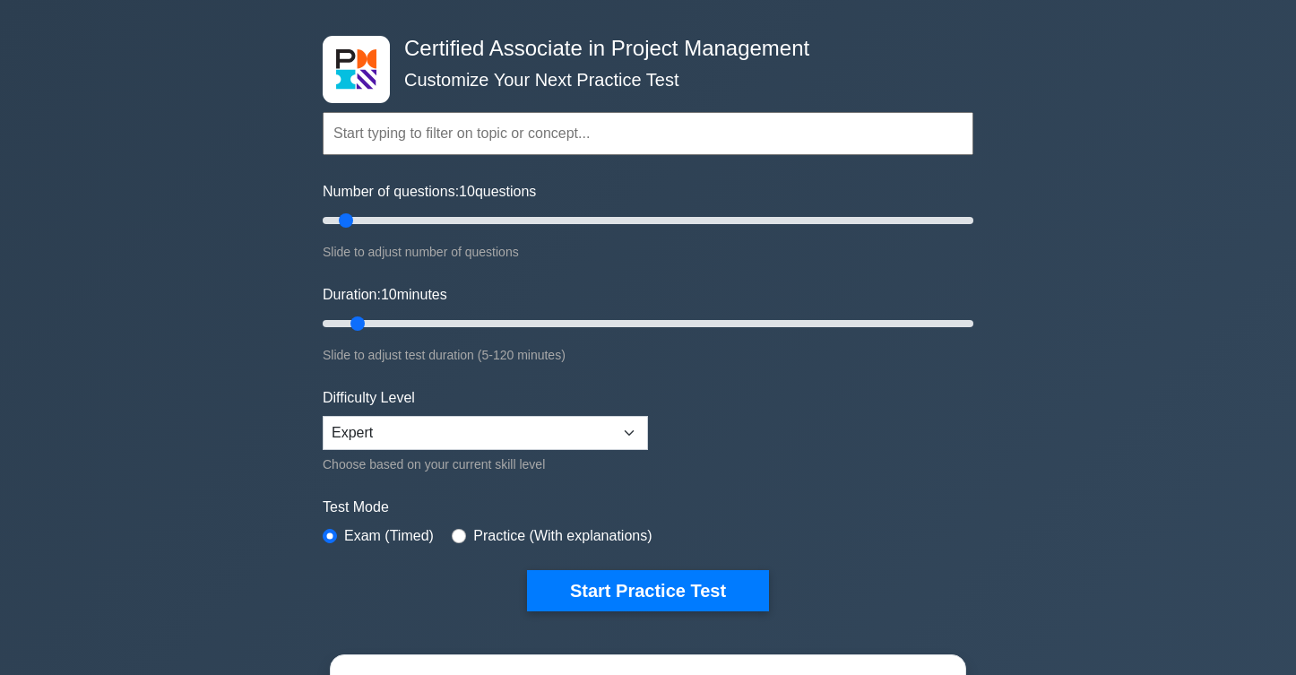
scroll to position [67, 0]
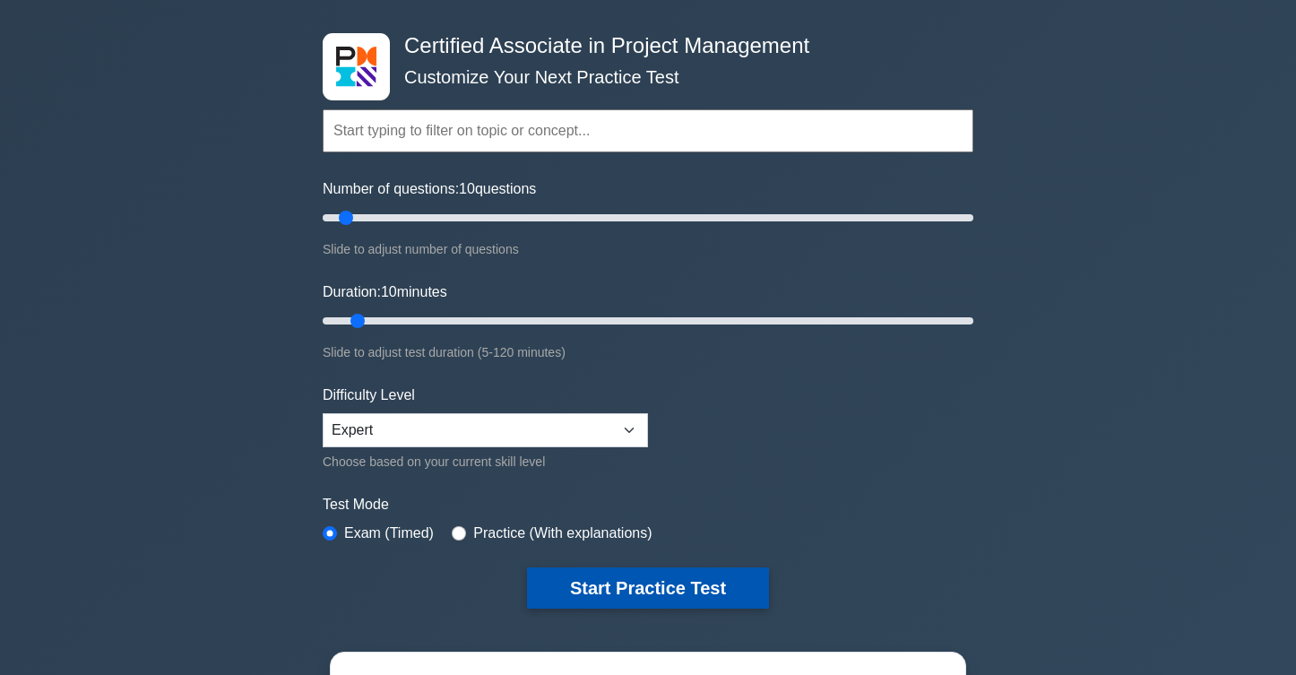
click at [677, 582] on button "Start Practice Test" at bounding box center [648, 587] width 242 height 41
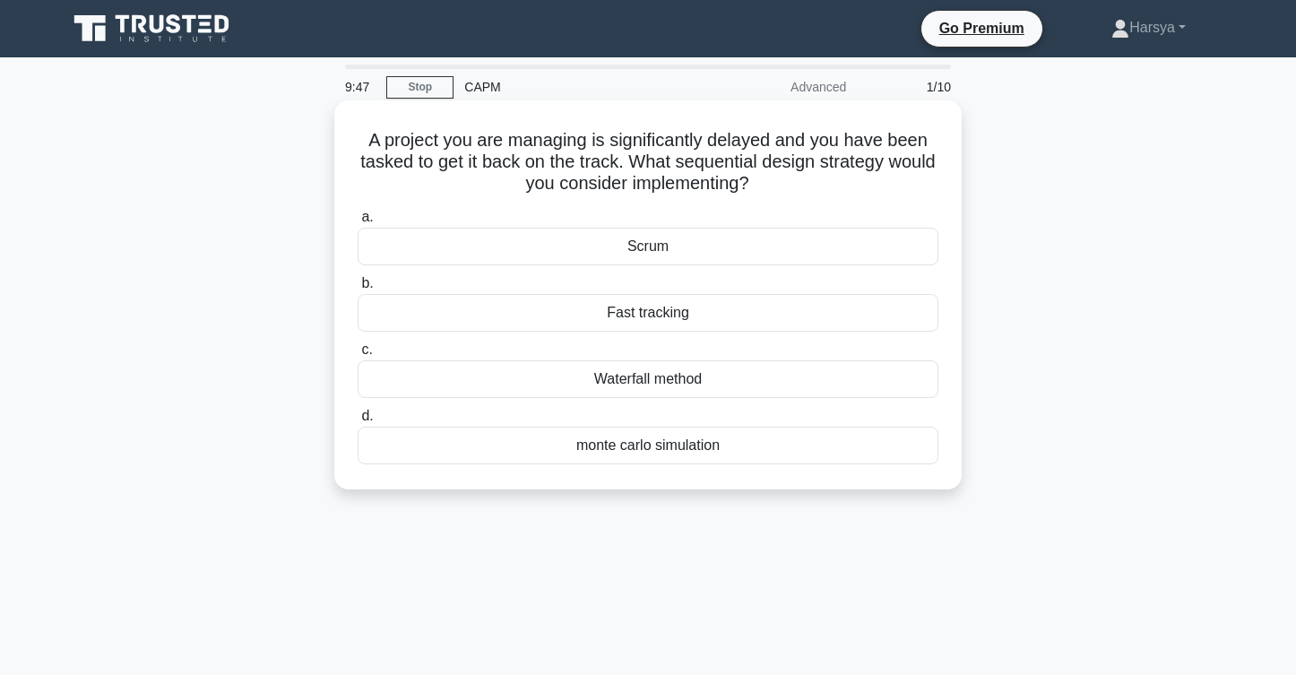
click at [754, 303] on div "Fast tracking" at bounding box center [648, 313] width 581 height 38
click at [358, 289] on input "b. Fast tracking" at bounding box center [358, 284] width 0 height 12
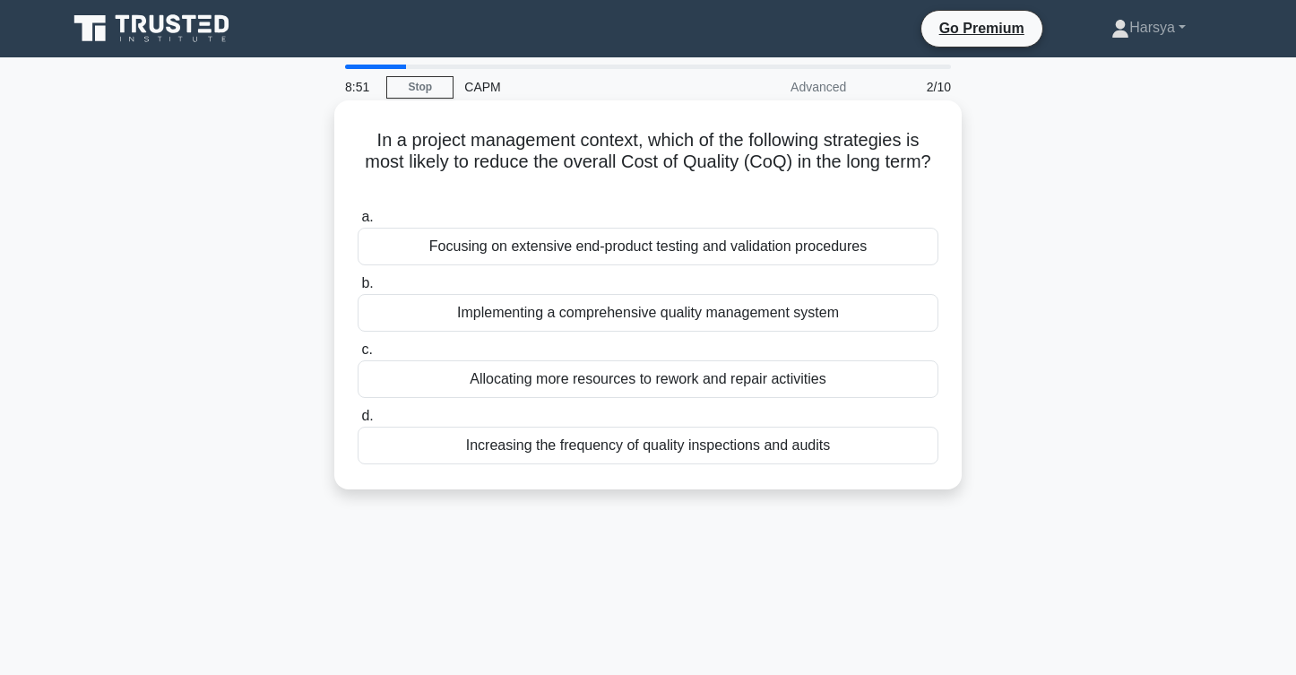
click at [889, 450] on div "Increasing the frequency of quality inspections and audits" at bounding box center [648, 446] width 581 height 38
click at [358, 422] on input "d. Increasing the frequency of quality inspections and audits" at bounding box center [358, 416] width 0 height 12
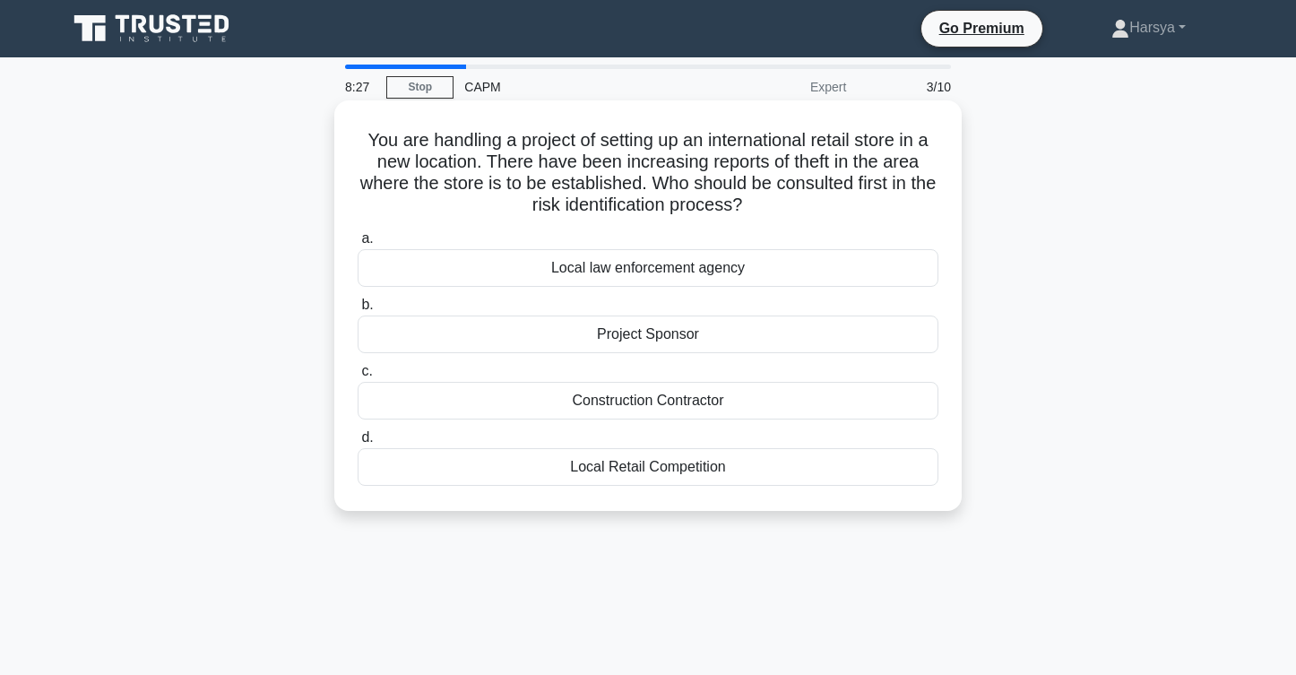
click at [872, 334] on div "Project Sponsor" at bounding box center [648, 334] width 581 height 38
click at [358, 311] on input "b. Project Sponsor" at bounding box center [358, 305] width 0 height 12
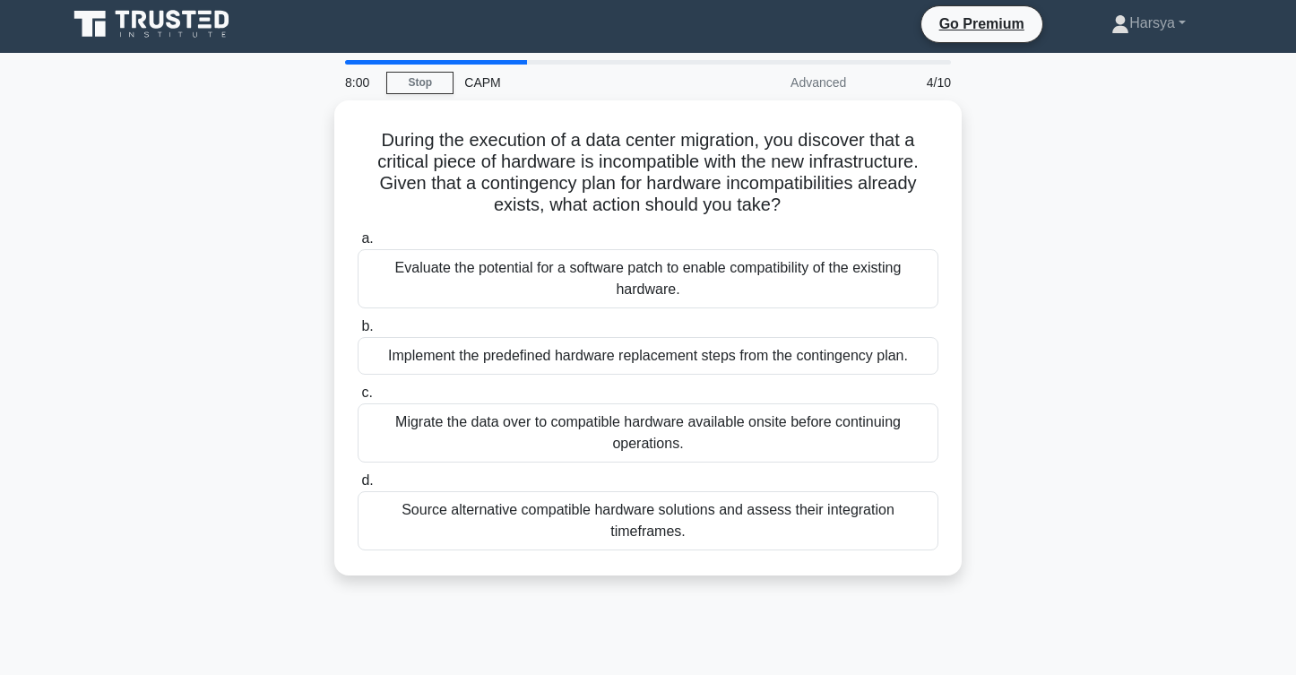
scroll to position [2, 0]
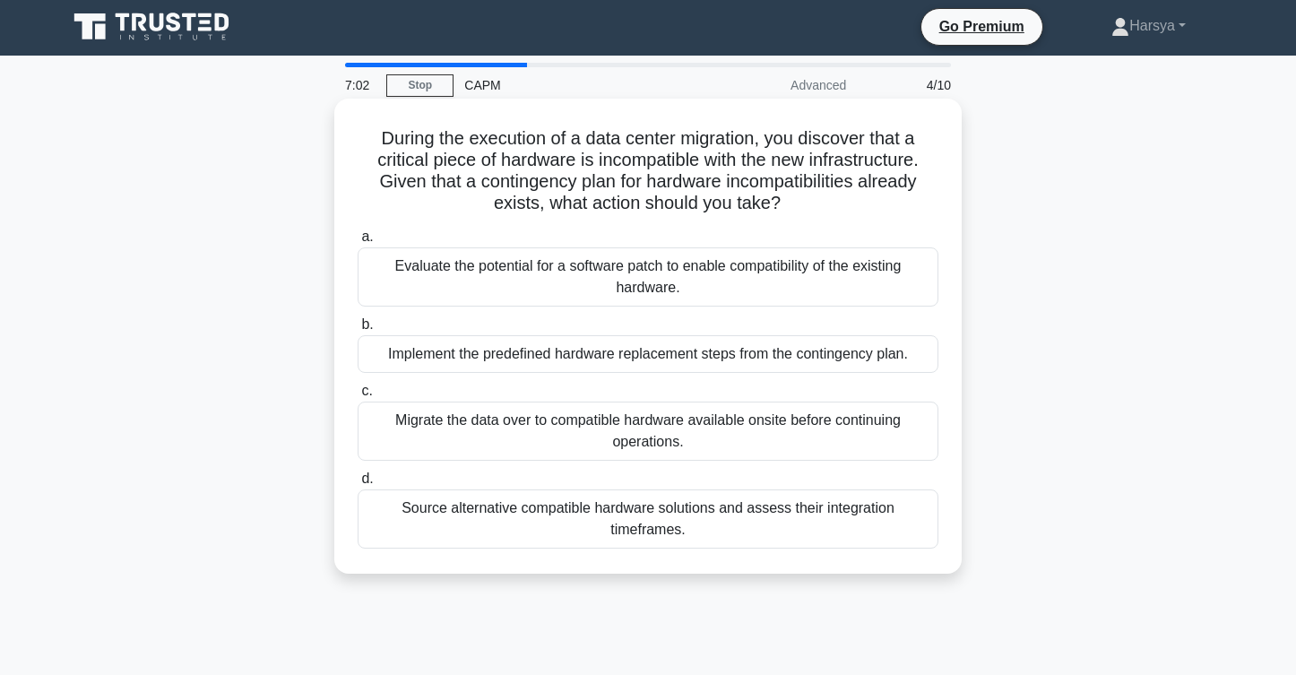
click at [884, 519] on div "Source alternative compatible hardware solutions and assess their integration t…" at bounding box center [648, 518] width 581 height 59
click at [358, 485] on input "d. Source alternative compatible hardware solutions and assess their integratio…" at bounding box center [358, 479] width 0 height 12
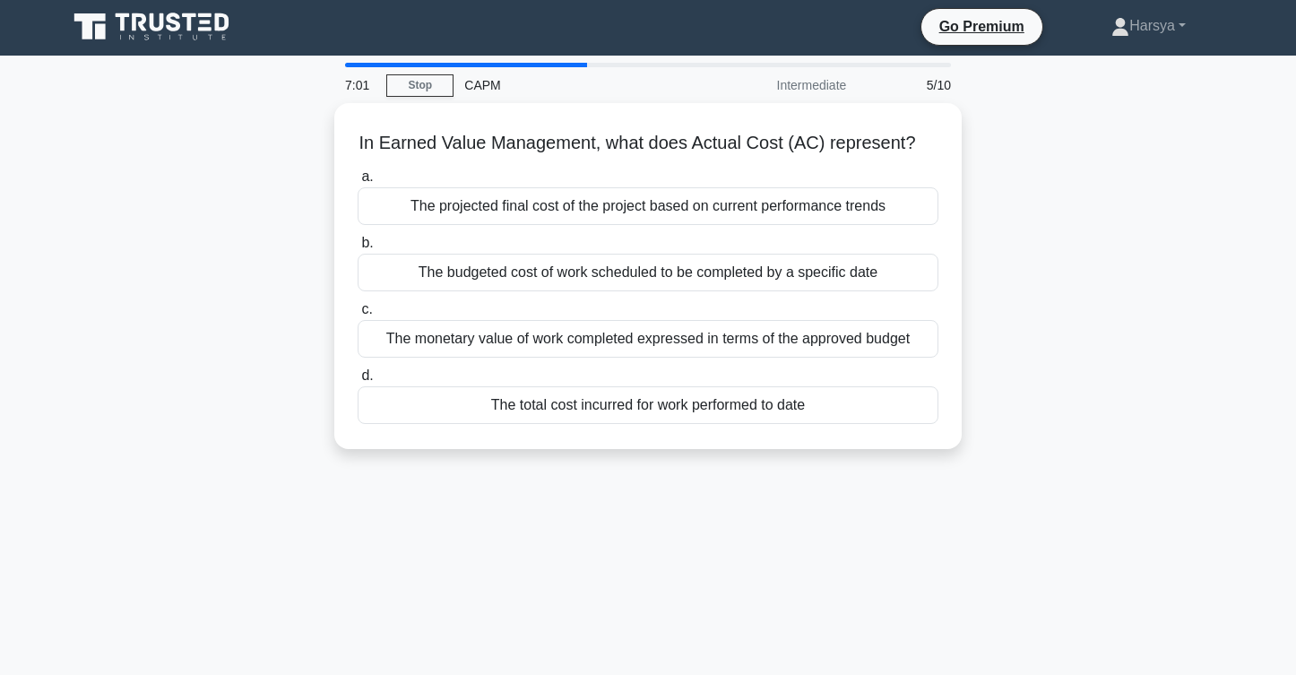
scroll to position [0, 0]
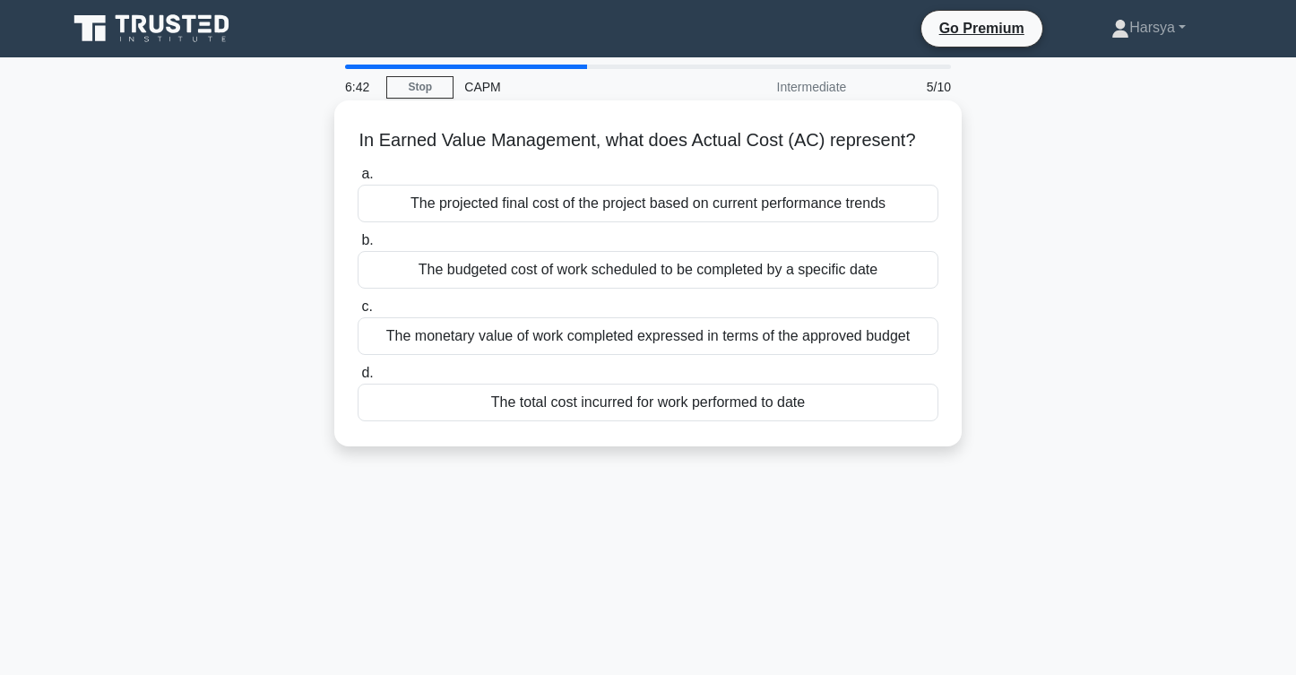
click at [888, 206] on div "The projected final cost of the project based on current performance trends" at bounding box center [648, 204] width 581 height 38
click at [358, 180] on input "a. The projected final cost of the project based on current performance trends" at bounding box center [358, 174] width 0 height 12
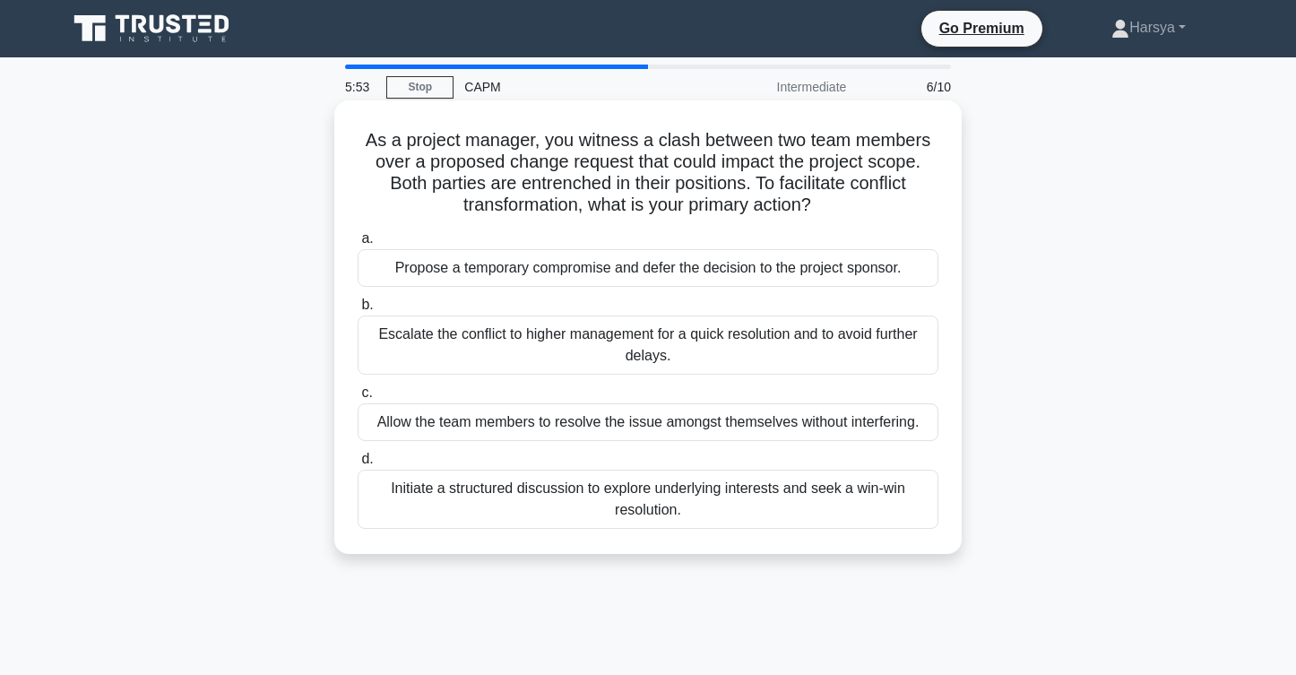
click at [840, 328] on div "Escalate the conflict to higher management for a quick resolution and to avoid …" at bounding box center [648, 344] width 581 height 59
click at [358, 311] on input "b. Escalate the conflict to higher management for a quick resolution and to avo…" at bounding box center [358, 305] width 0 height 12
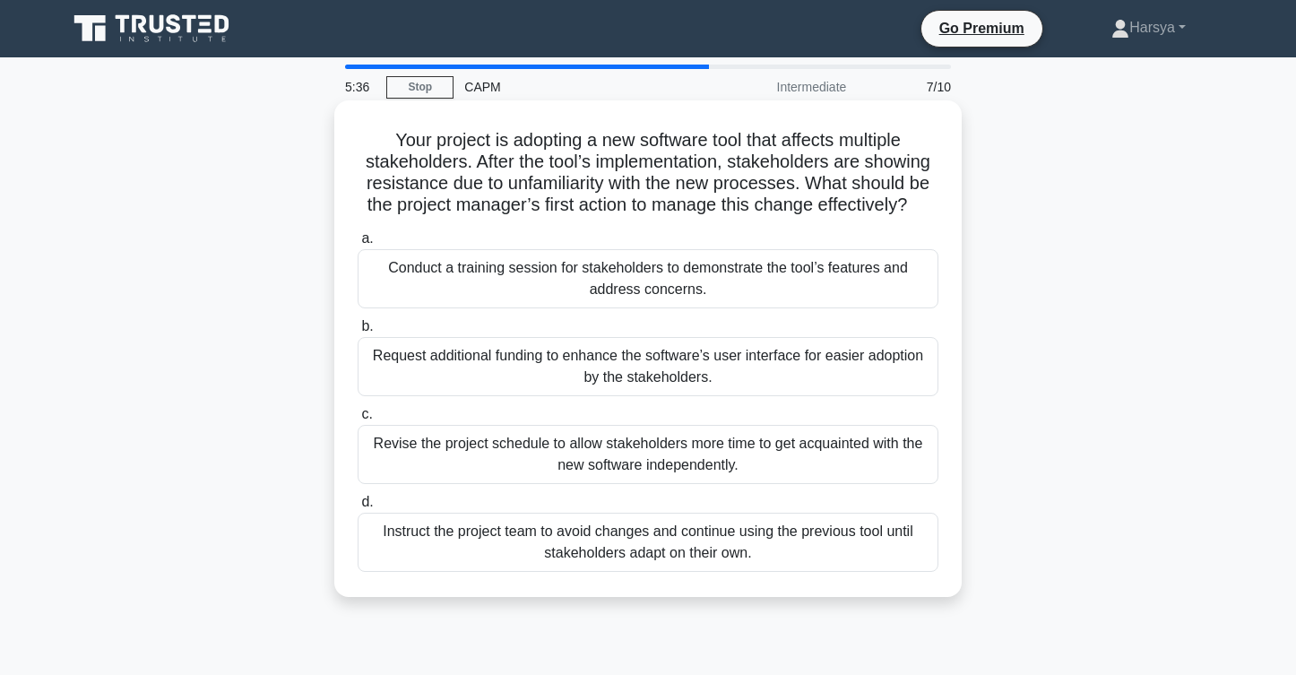
click at [879, 263] on div "Conduct a training session for stakeholders to demonstrate the tool’s features …" at bounding box center [648, 278] width 581 height 59
click at [358, 245] on input "a. Conduct a training session for stakeholders to demonstrate the tool’s featur…" at bounding box center [358, 239] width 0 height 12
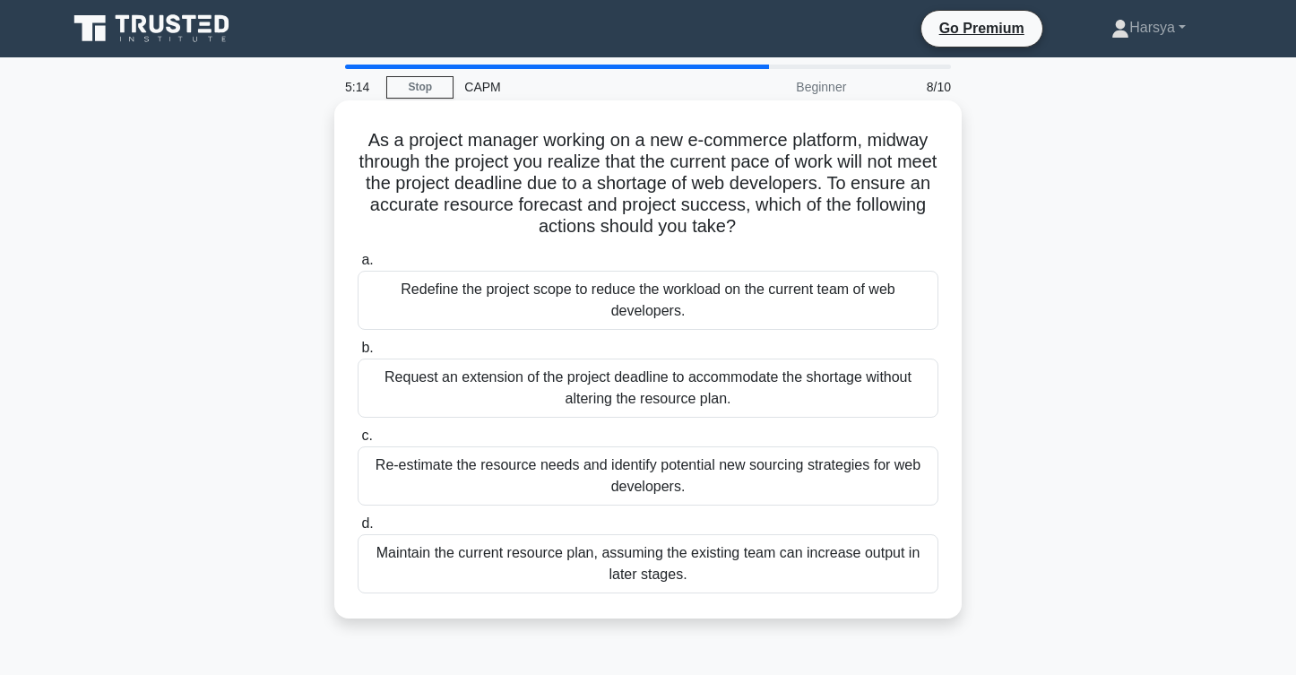
click at [802, 478] on div "Re-estimate the resource needs and identify potential new sourcing strategies f…" at bounding box center [648, 475] width 581 height 59
click at [358, 442] on input "c. Re-estimate the resource needs and identify potential new sourcing strategie…" at bounding box center [358, 436] width 0 height 12
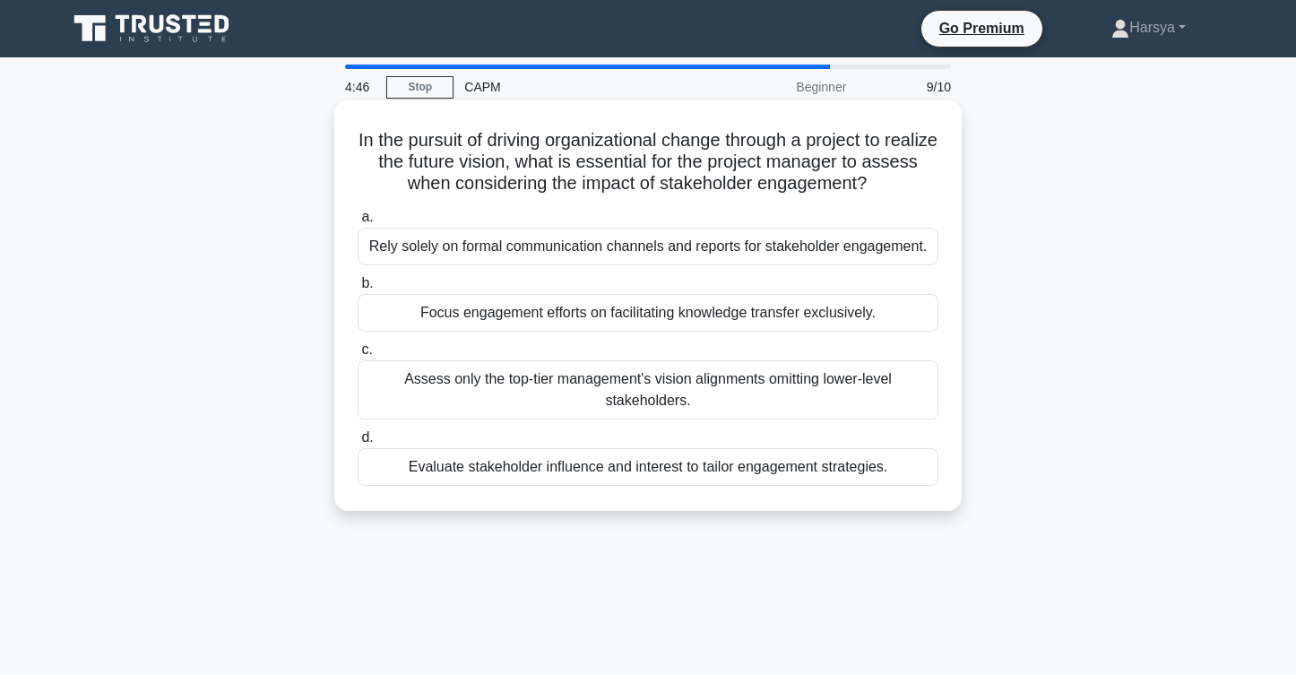
click at [841, 394] on div "Assess only the top-tier management's vision alignments omitting lower-level st…" at bounding box center [648, 389] width 581 height 59
click at [358, 356] on input "c. Assess only the top-tier management's vision alignments omitting lower-level…" at bounding box center [358, 350] width 0 height 12
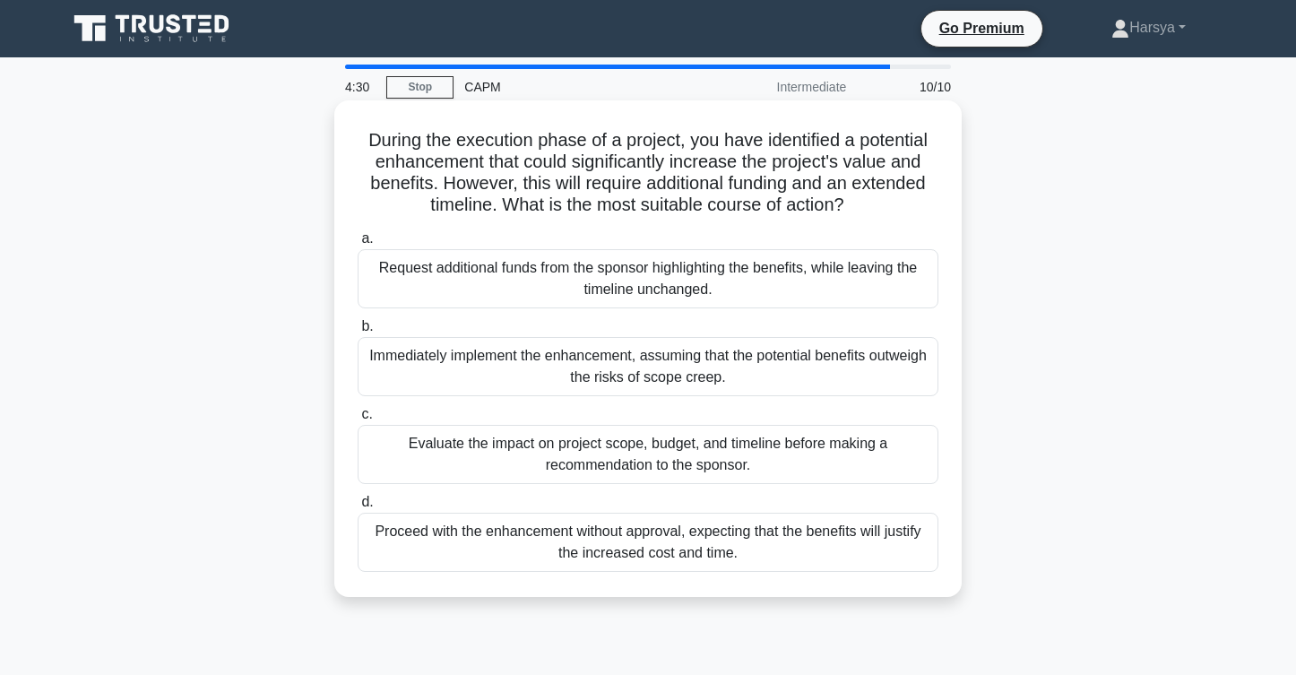
click at [833, 457] on div "Evaluate the impact on project scope, budget, and timeline before making a reco…" at bounding box center [648, 454] width 581 height 59
click at [358, 420] on input "c. Evaluate the impact on project scope, budget, and timeline before making a r…" at bounding box center [358, 415] width 0 height 12
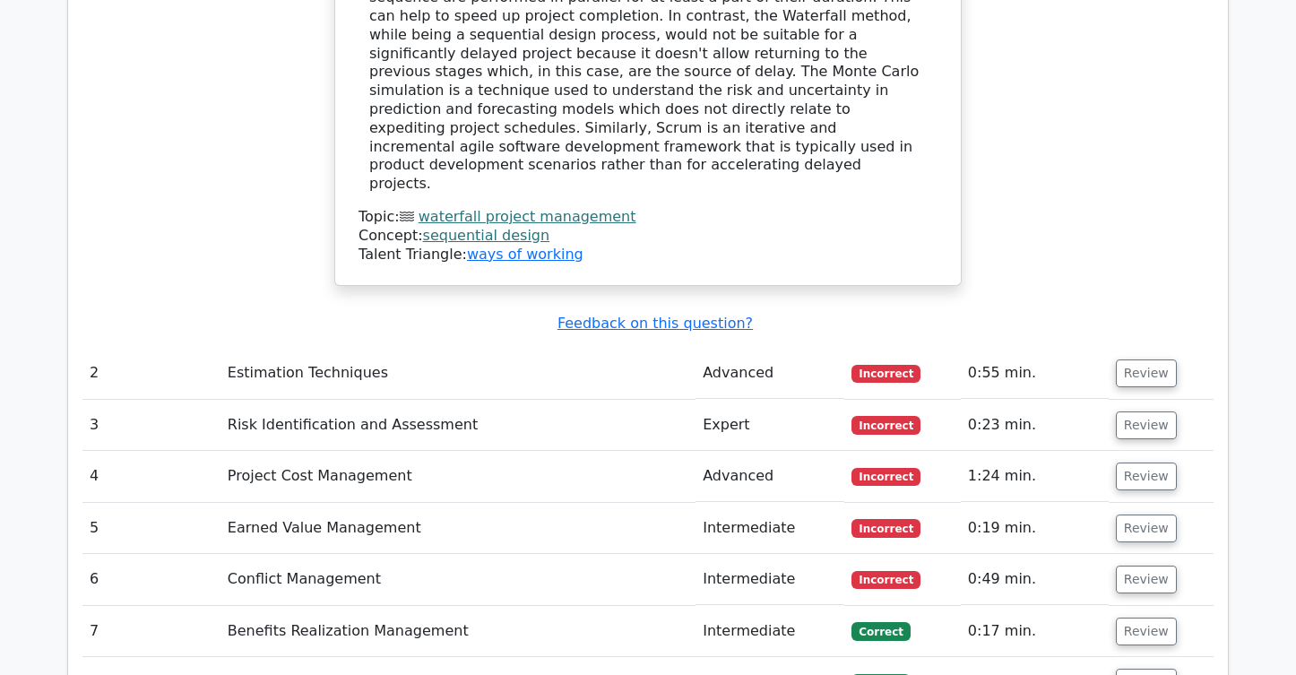
scroll to position [2063, 0]
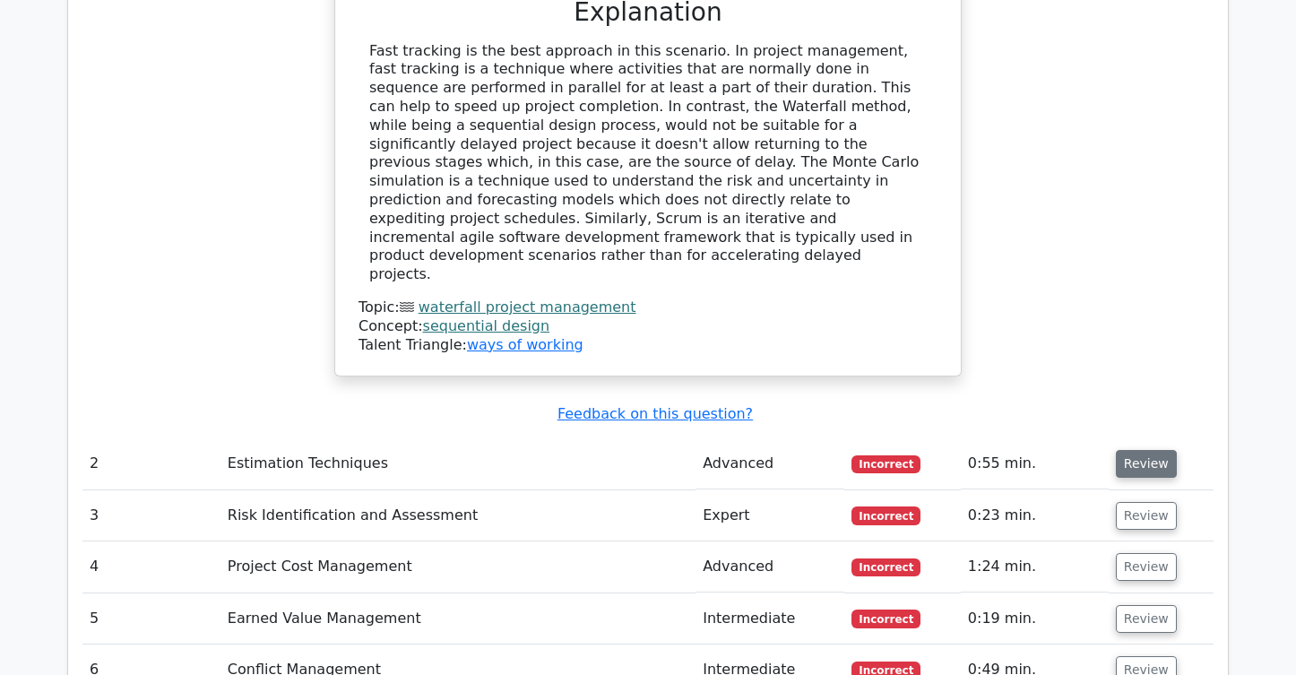
click at [1157, 450] on button "Review" at bounding box center [1146, 464] width 61 height 28
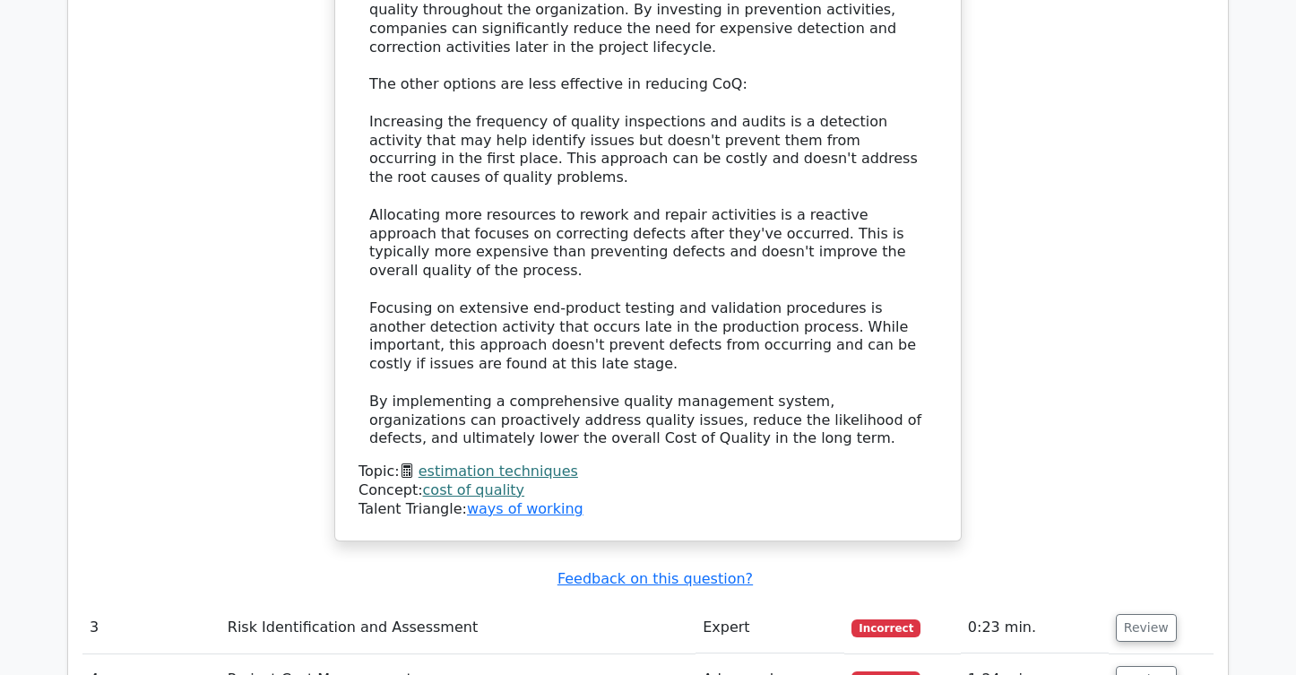
scroll to position [3192, 0]
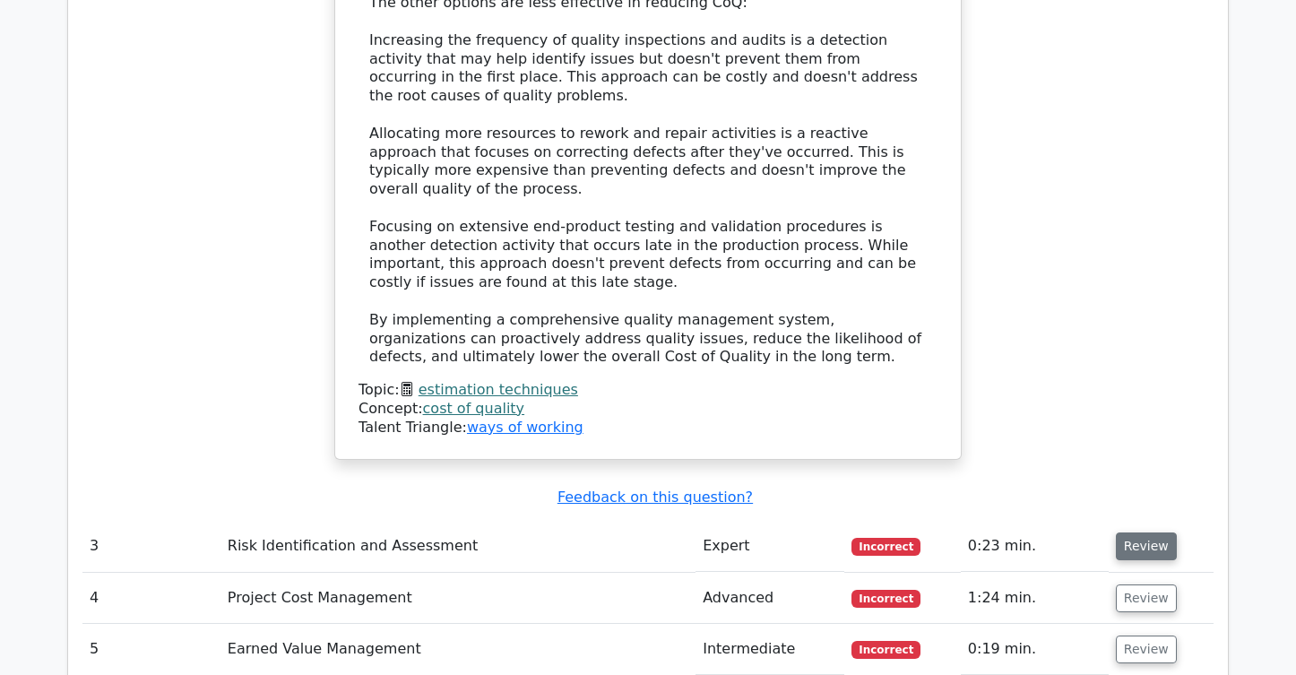
click at [1160, 532] on button "Review" at bounding box center [1146, 546] width 61 height 28
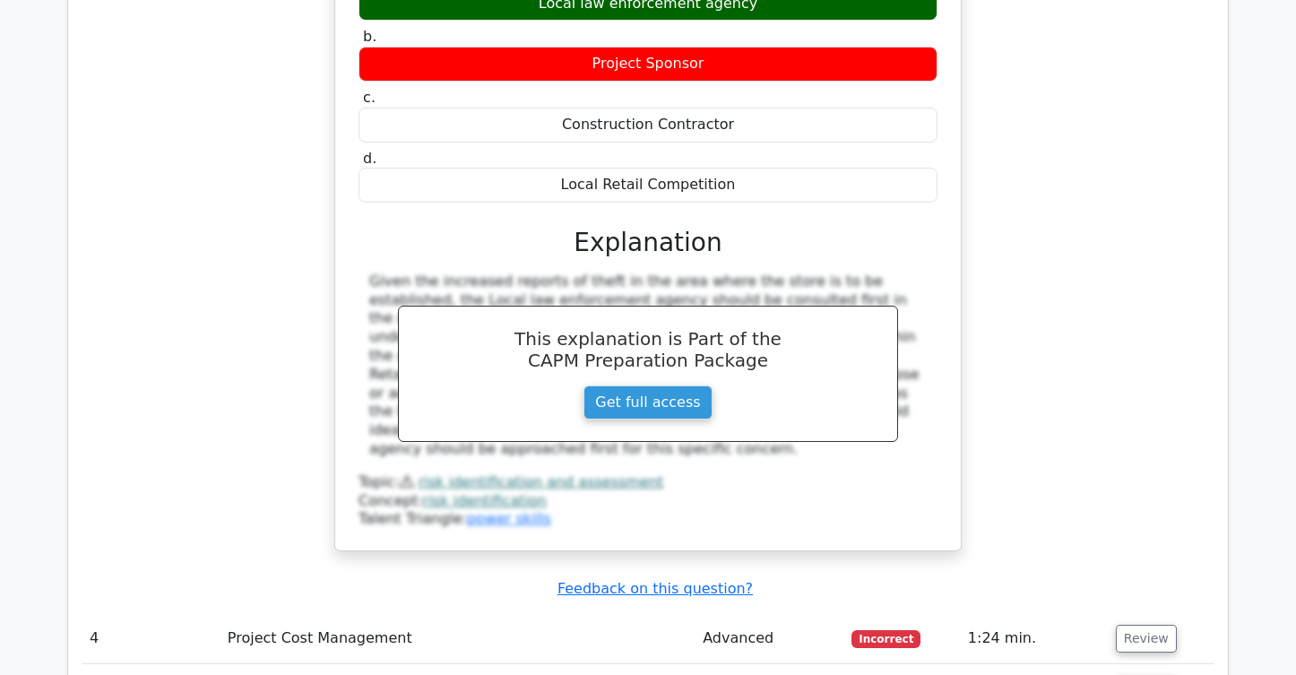
scroll to position [3941, 0]
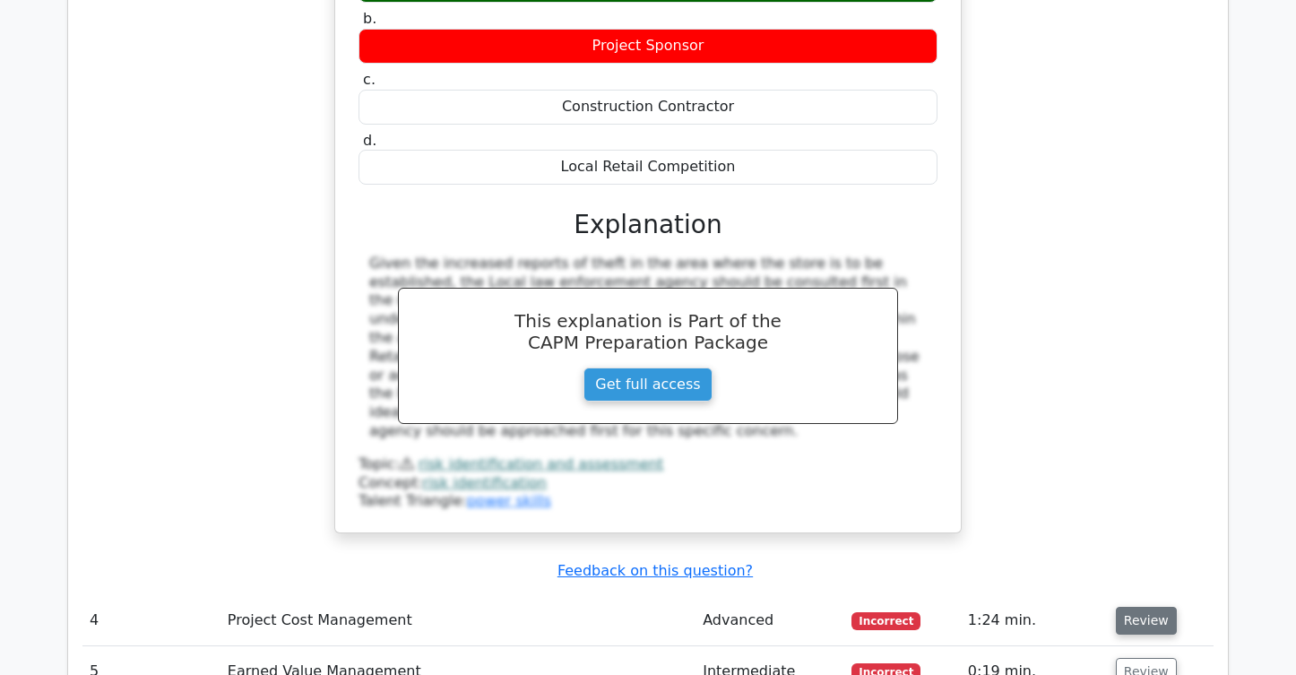
click at [1132, 607] on button "Review" at bounding box center [1146, 621] width 61 height 28
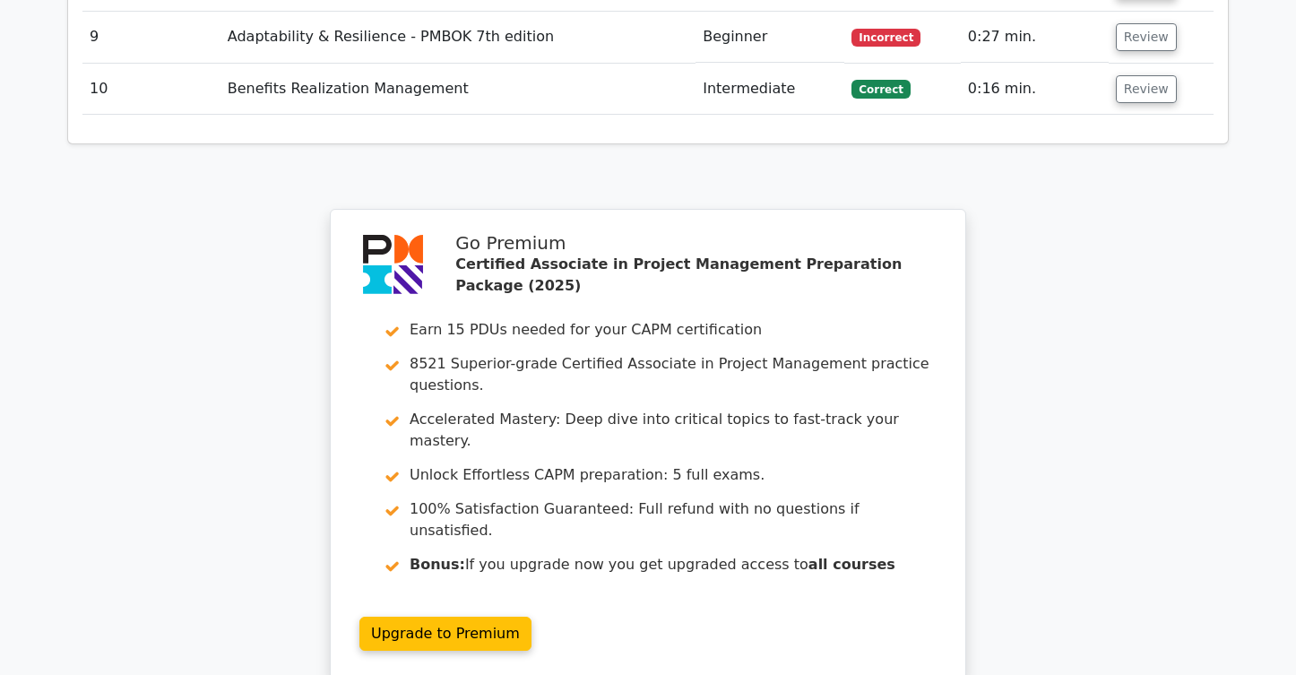
scroll to position [5781, 0]
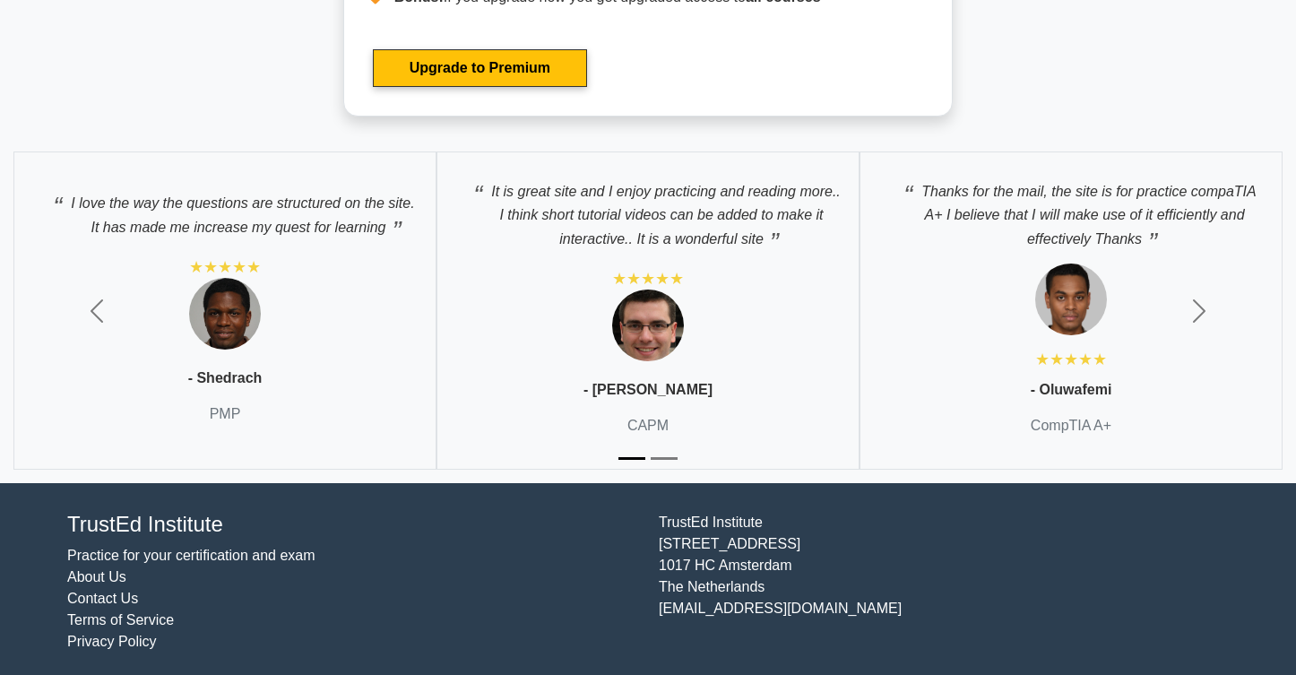
scroll to position [7283, 0]
